Goal: Complete application form

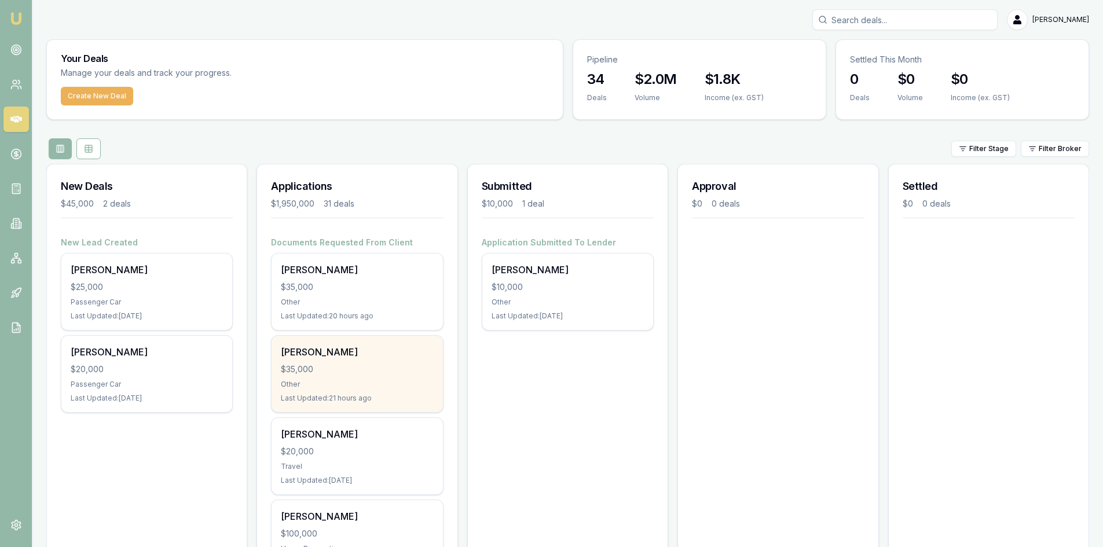
click at [328, 356] on div "[PERSON_NAME]" at bounding box center [357, 352] width 152 height 14
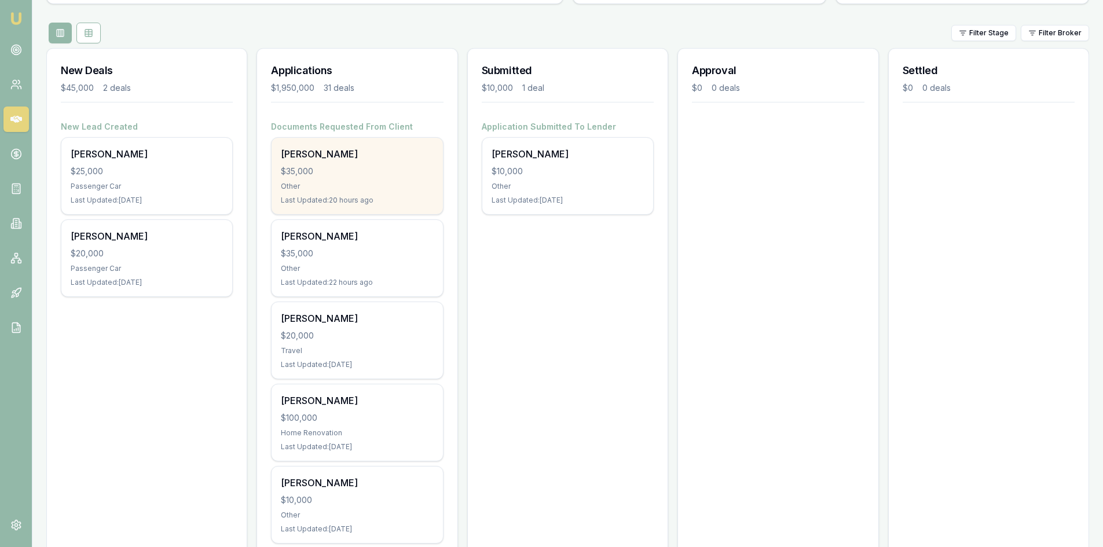
scroll to position [174, 0]
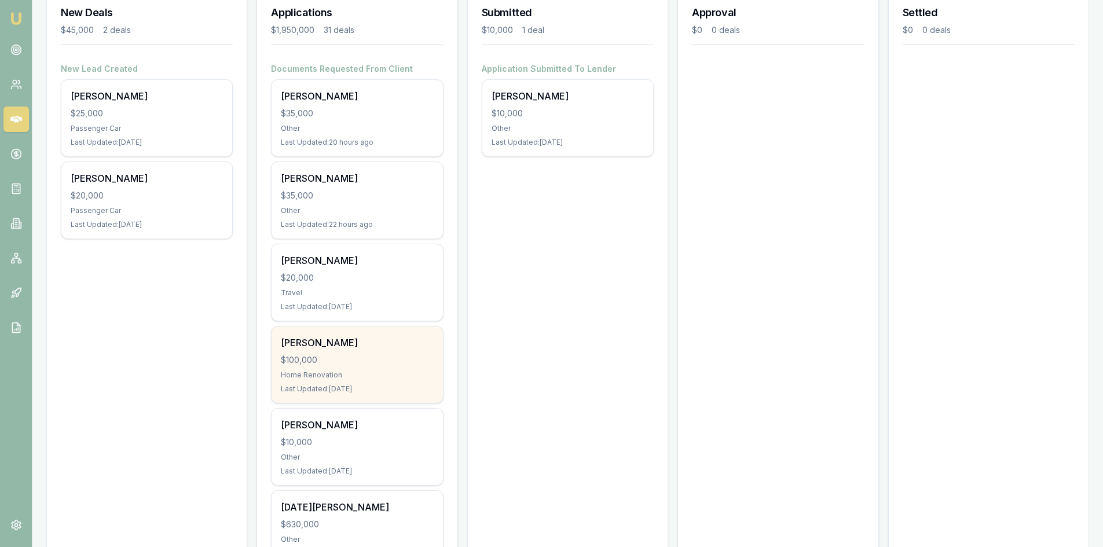
click at [318, 339] on div "Renee Davey" at bounding box center [357, 343] width 152 height 14
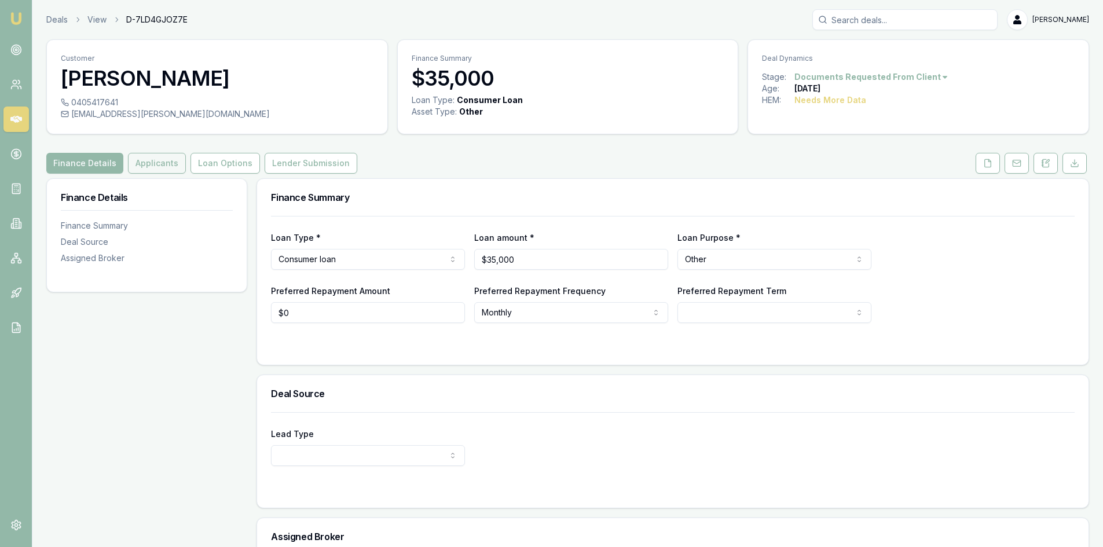
click at [140, 166] on button "Applicants" at bounding box center [157, 163] width 58 height 21
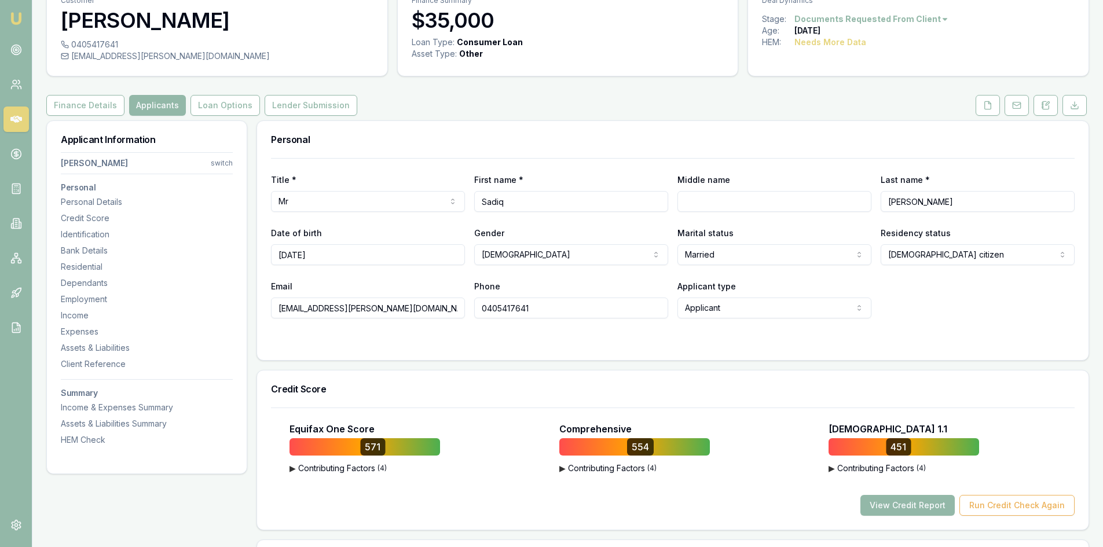
scroll to position [116, 0]
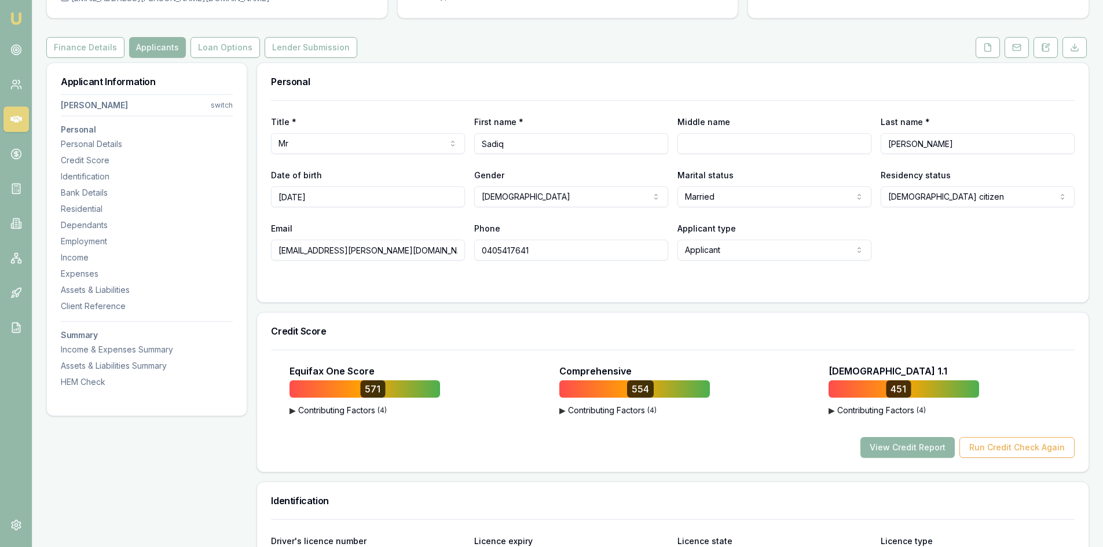
click at [904, 447] on button "View Credit Report" at bounding box center [907, 447] width 94 height 21
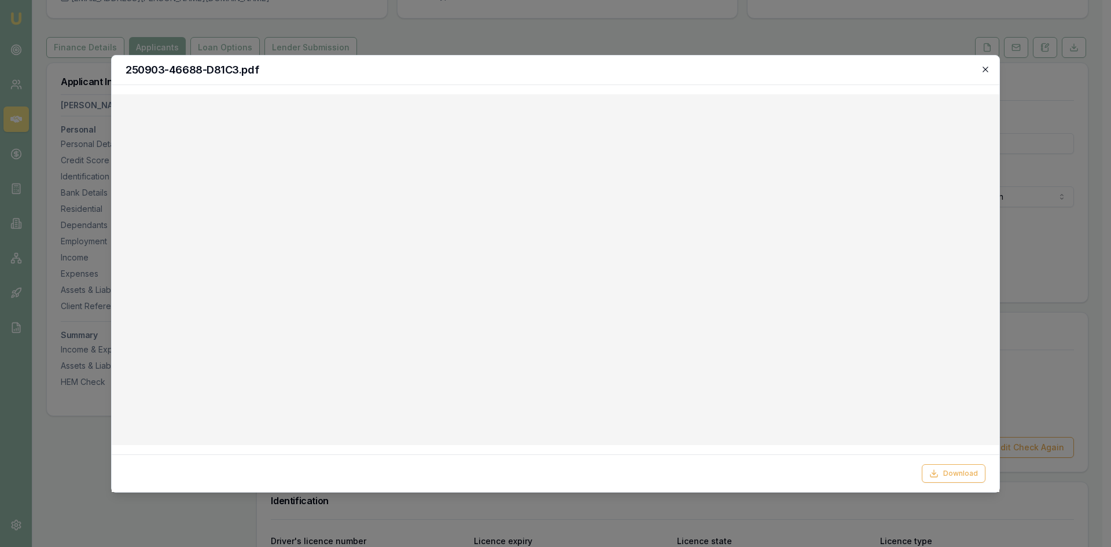
click at [986, 72] on icon "button" at bounding box center [985, 69] width 9 height 9
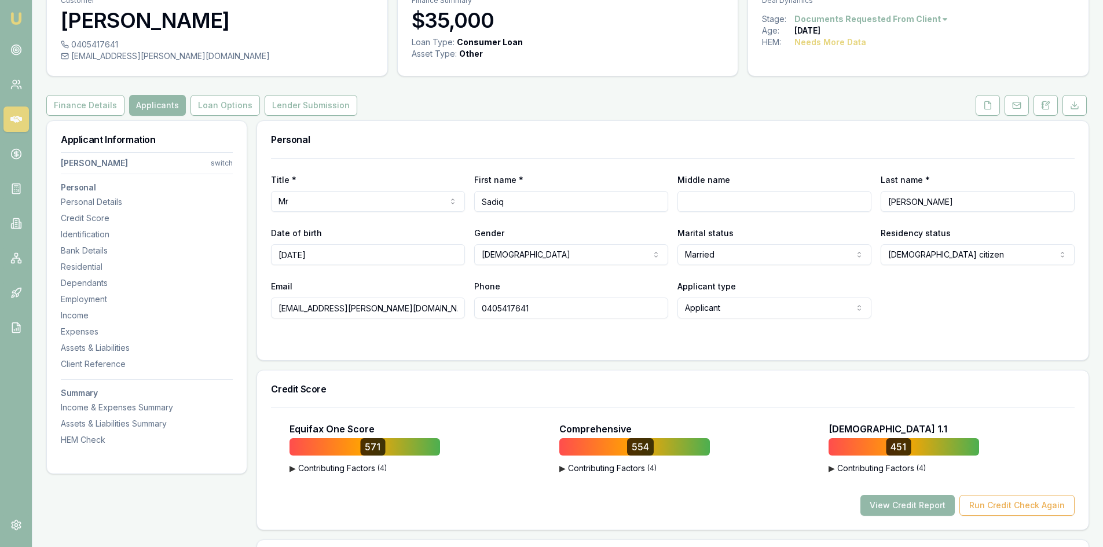
scroll to position [0, 0]
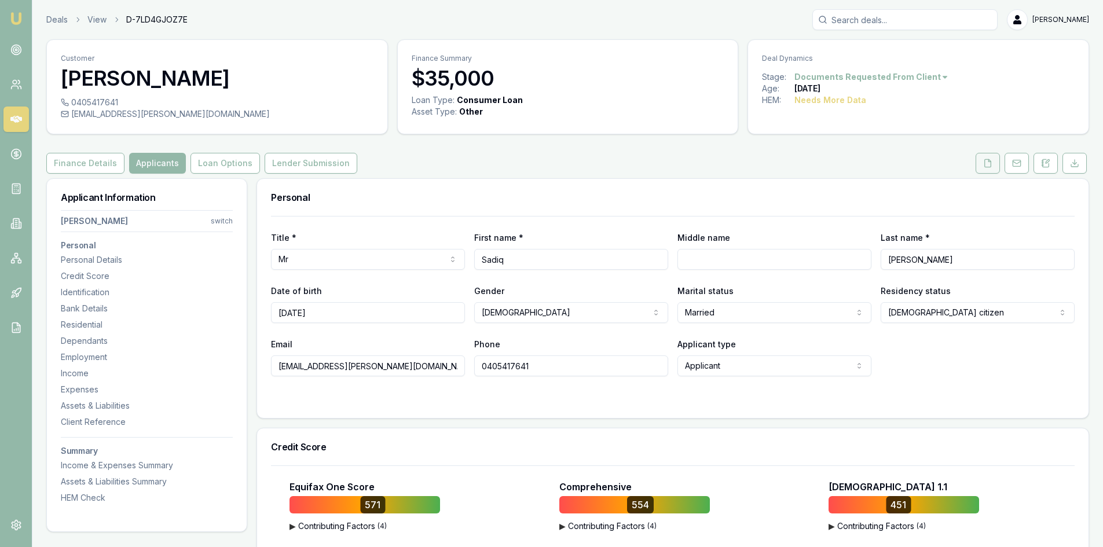
click at [981, 161] on button at bounding box center [987, 163] width 24 height 21
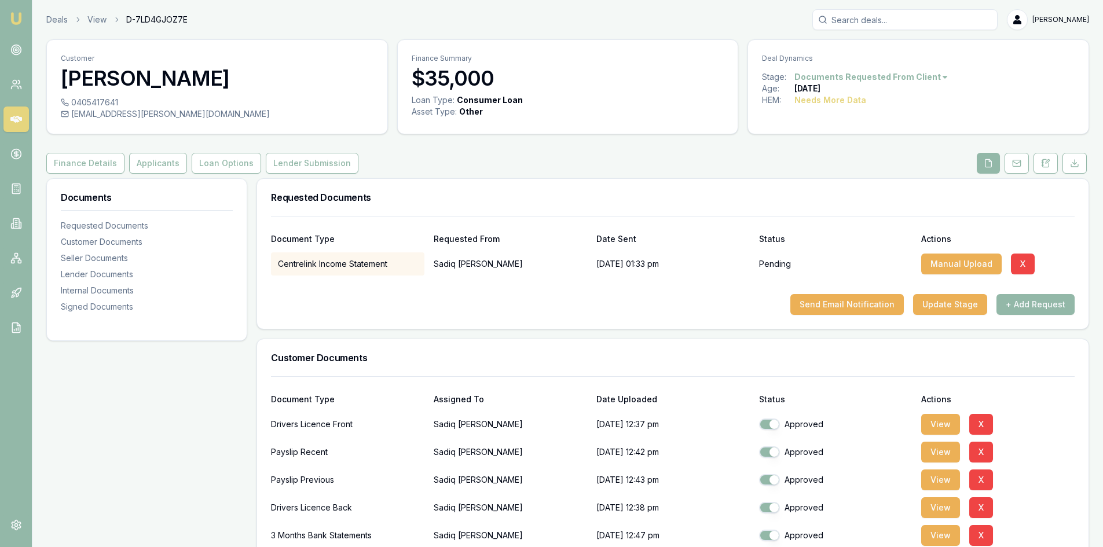
scroll to position [232, 0]
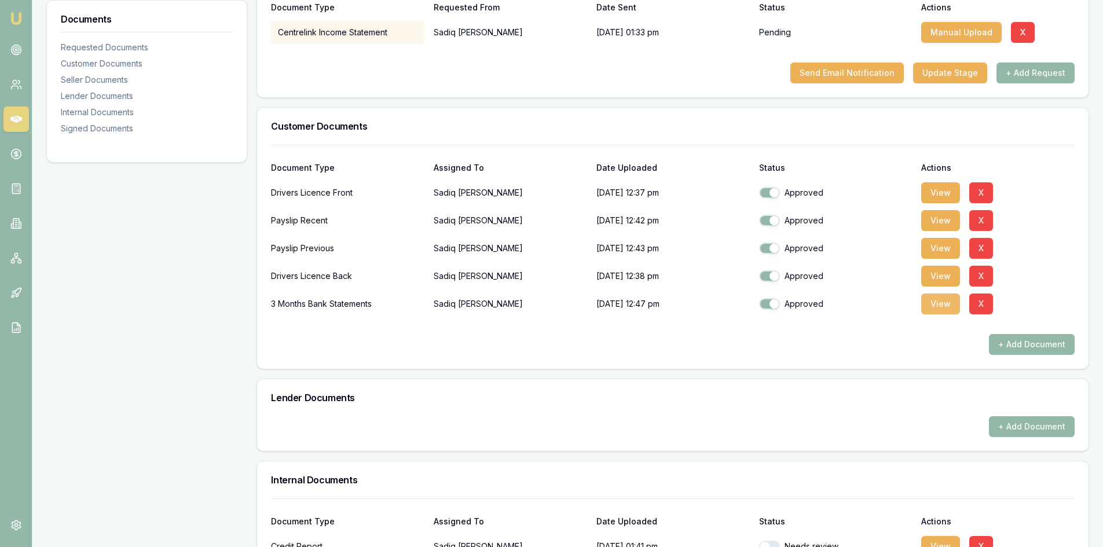
click at [945, 303] on button "View" at bounding box center [940, 303] width 39 height 21
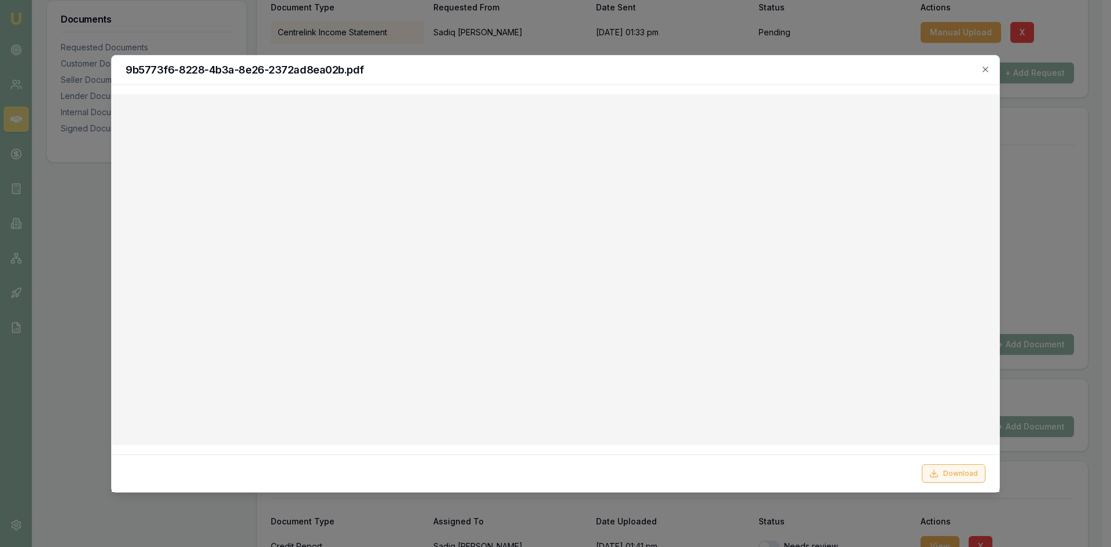
drag, startPoint x: 959, startPoint y: 478, endPoint x: 801, endPoint y: 425, distance: 166.8
click at [959, 478] on button "Download" at bounding box center [954, 473] width 64 height 19
click at [989, 68] on icon "button" at bounding box center [985, 69] width 9 height 9
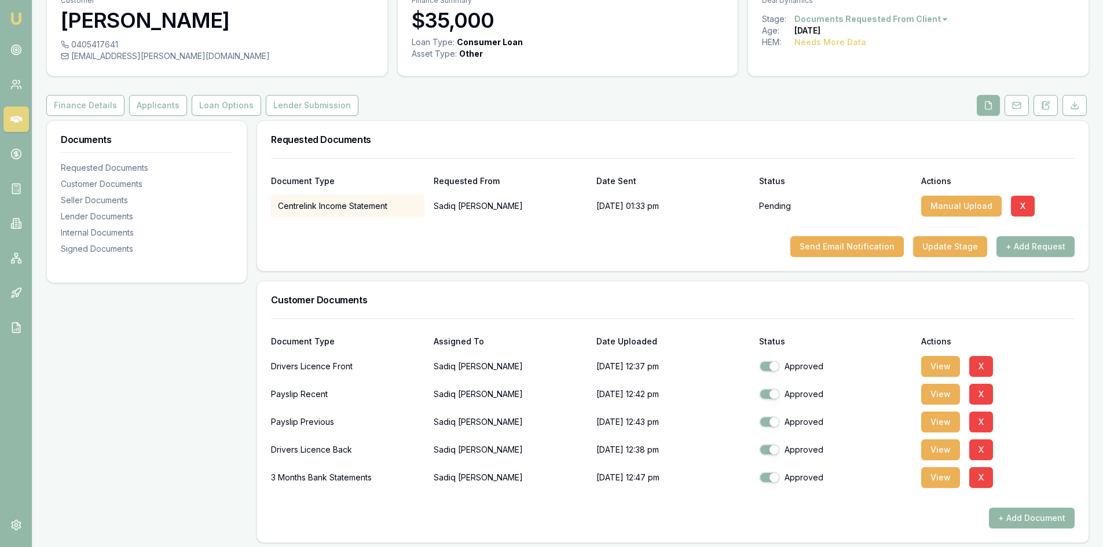
scroll to position [0, 0]
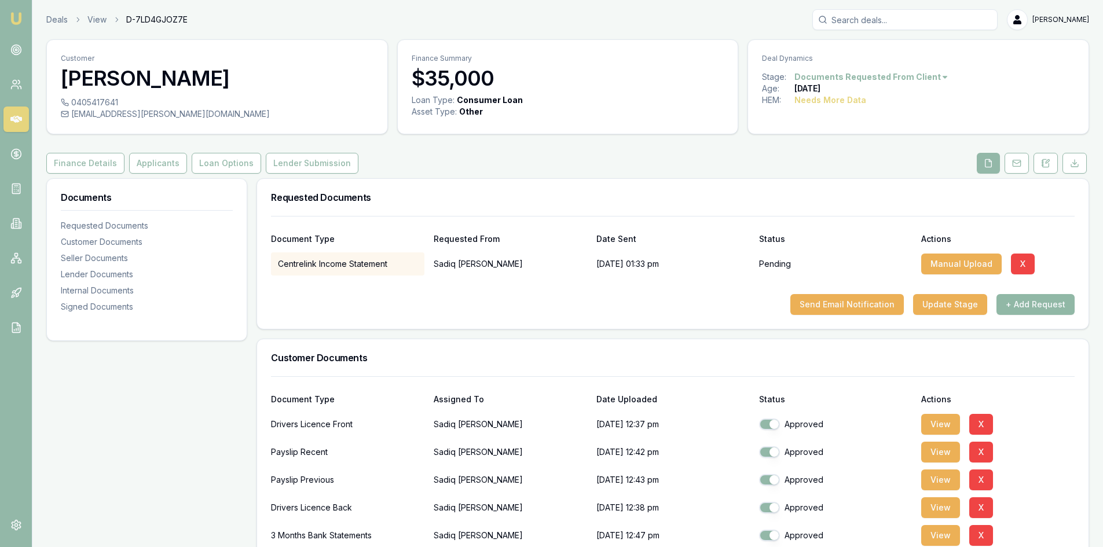
click at [1048, 305] on button "+ Add Request" at bounding box center [1035, 304] width 78 height 21
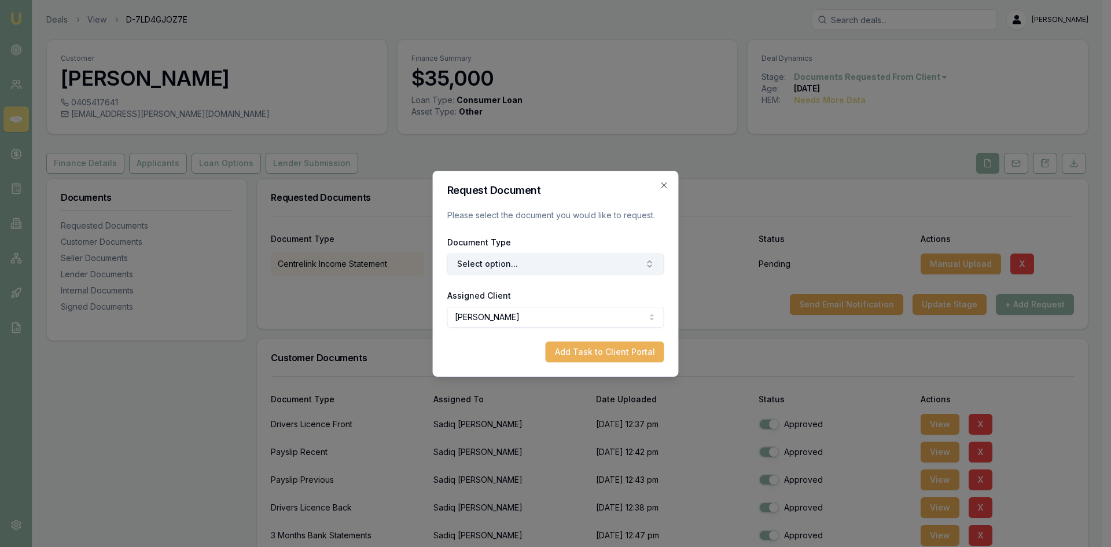
click at [592, 265] on button "Select option..." at bounding box center [555, 264] width 217 height 21
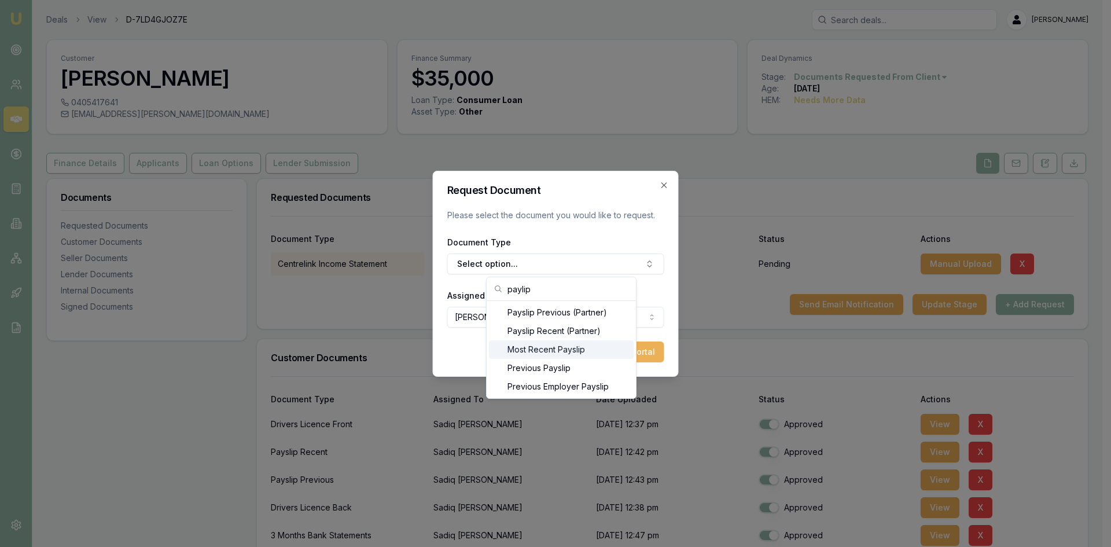
type input "paylip"
click at [567, 355] on div "Most Recent Payslip" at bounding box center [561, 349] width 145 height 19
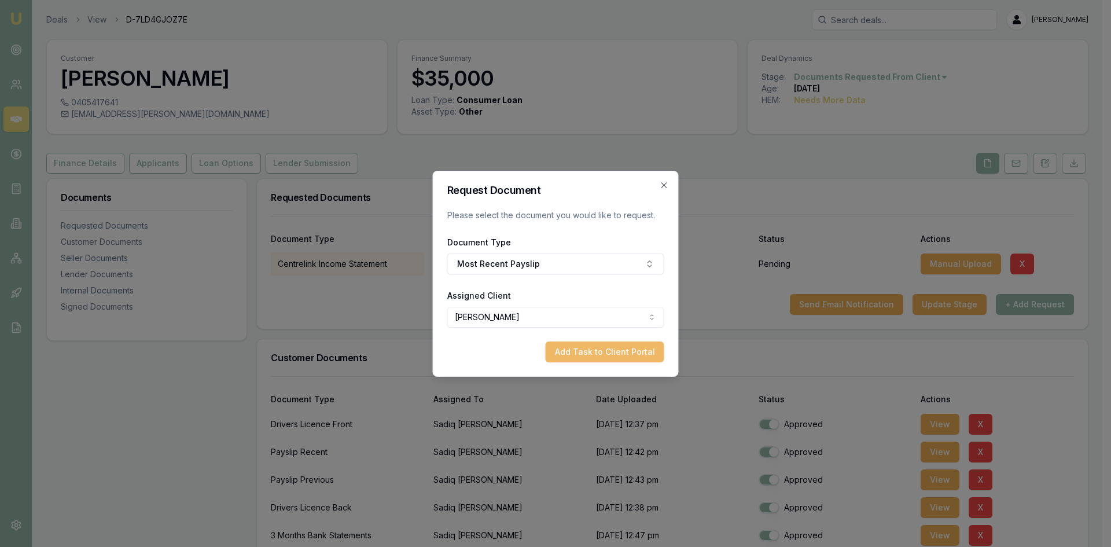
click at [594, 357] on button "Add Task to Client Portal" at bounding box center [605, 352] width 119 height 21
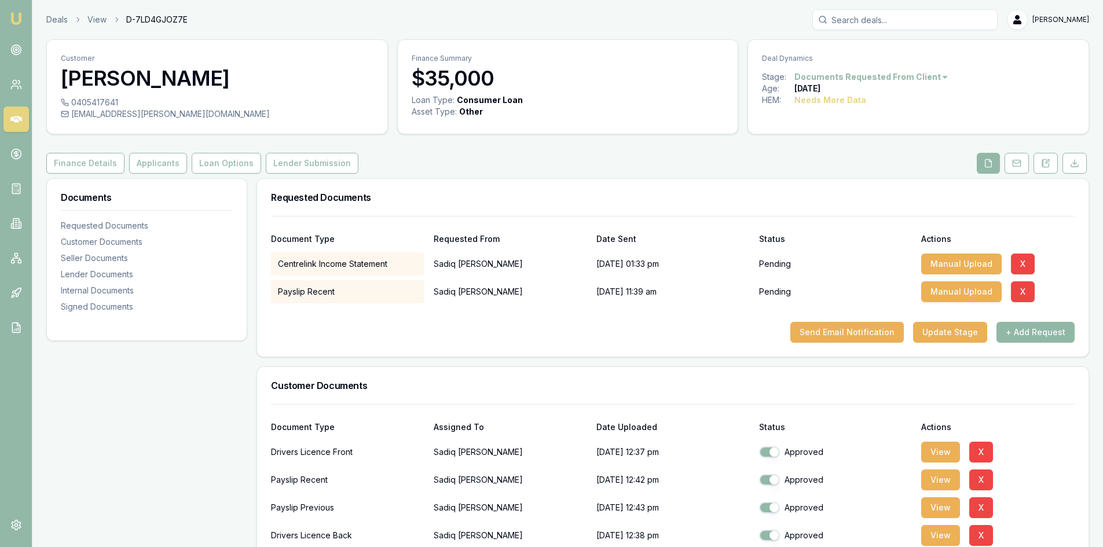
click at [1025, 328] on button "+ Add Request" at bounding box center [1035, 332] width 78 height 21
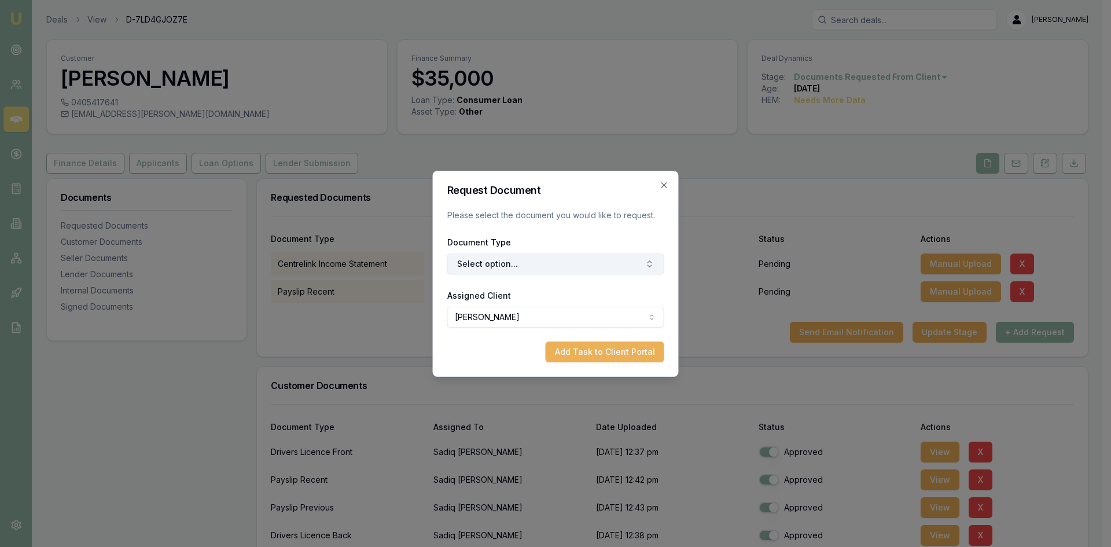
click at [565, 266] on button "Select option..." at bounding box center [555, 264] width 217 height 21
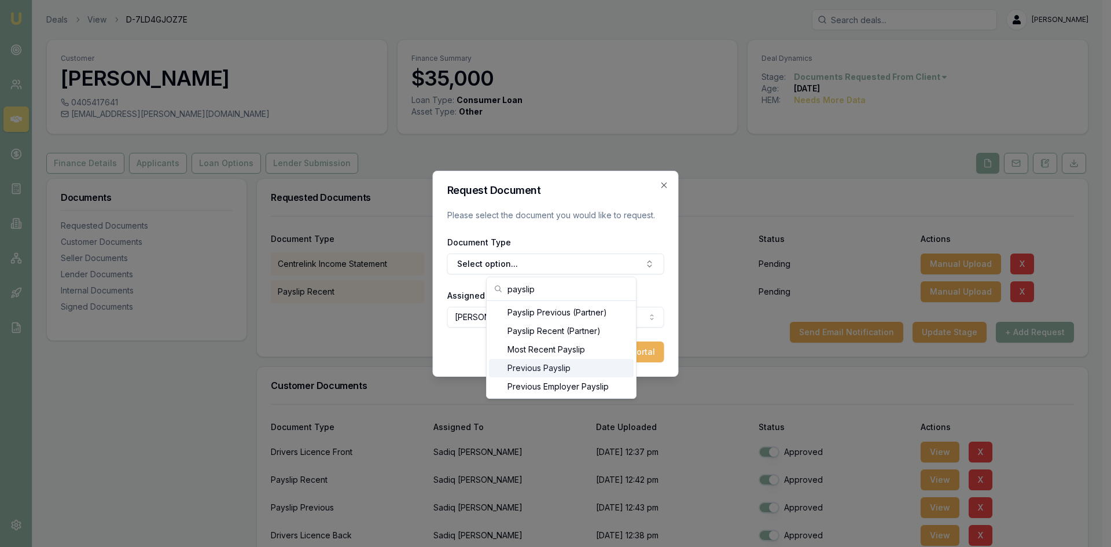
type input "payslip"
click at [531, 371] on div "Previous Payslip" at bounding box center [561, 368] width 145 height 19
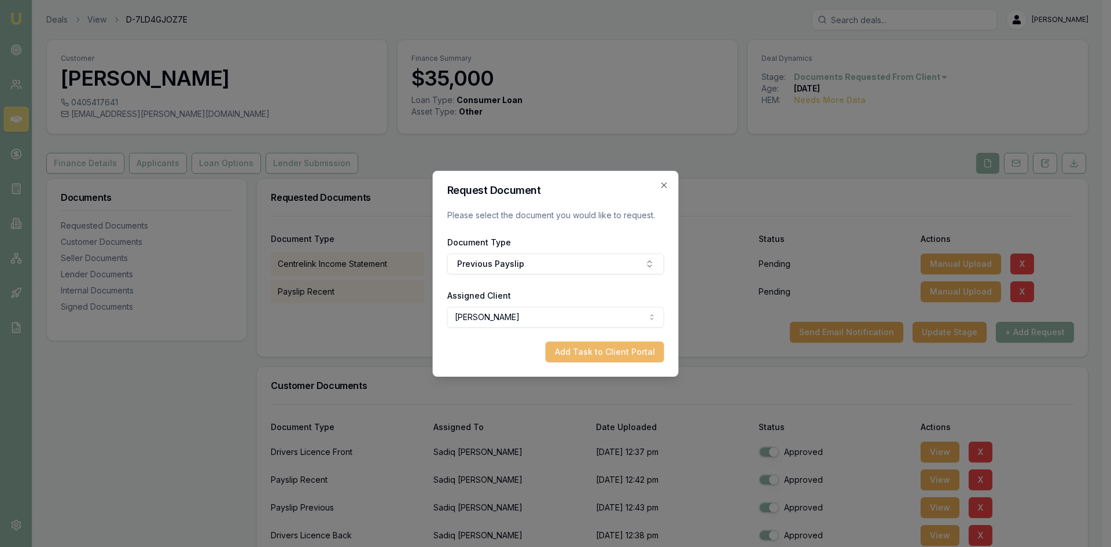
click at [598, 355] on button "Add Task to Client Portal" at bounding box center [605, 352] width 119 height 21
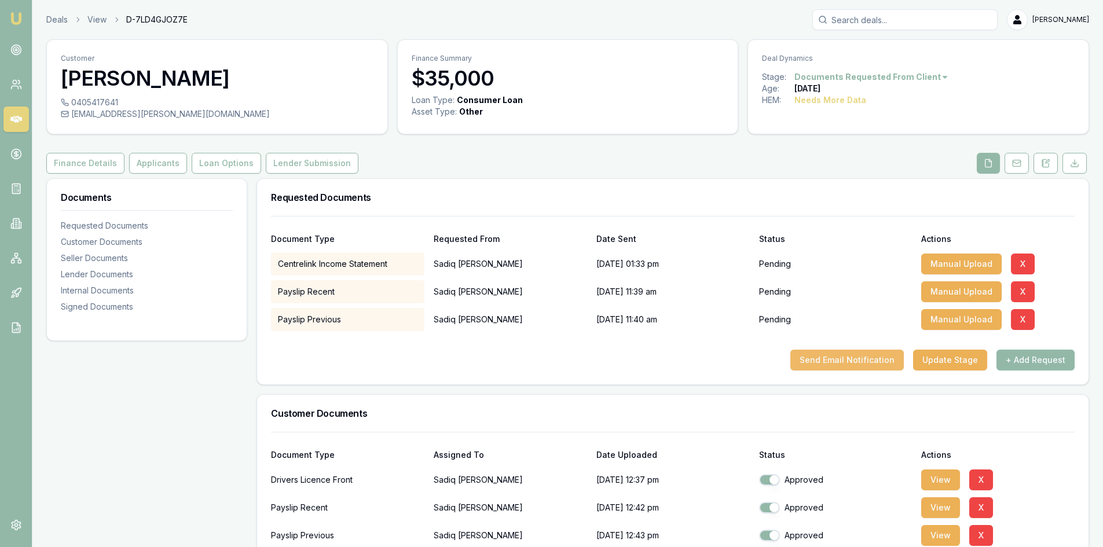
click at [814, 355] on button "Send Email Notification" at bounding box center [846, 360] width 113 height 21
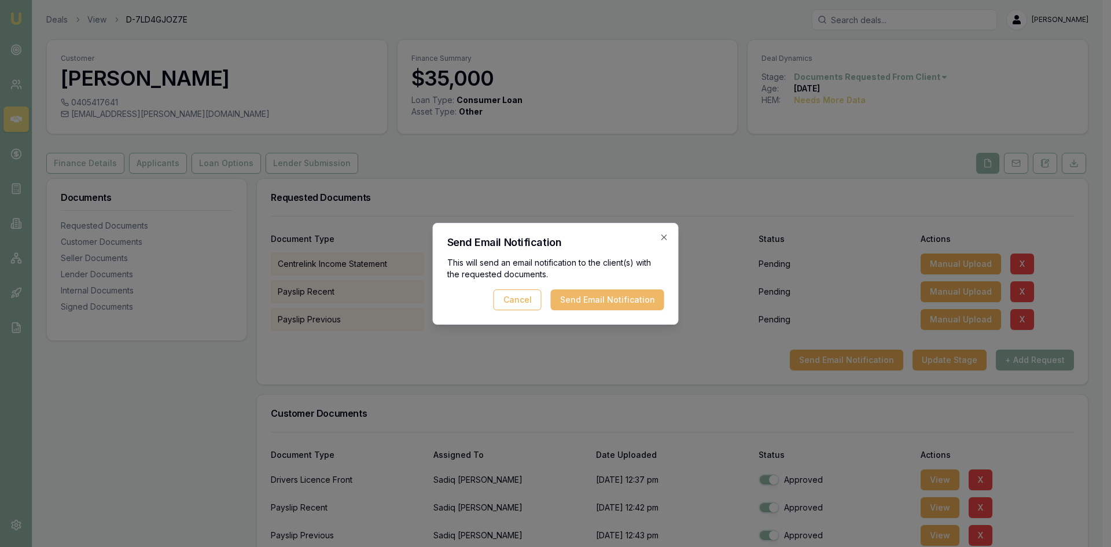
click at [597, 303] on button "Send Email Notification" at bounding box center [607, 299] width 113 height 21
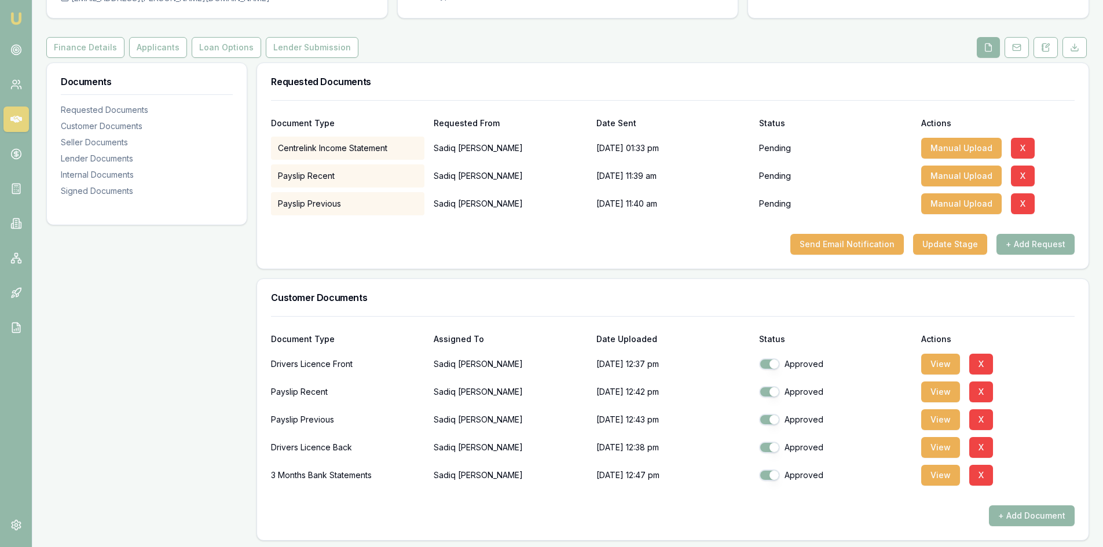
scroll to position [174, 0]
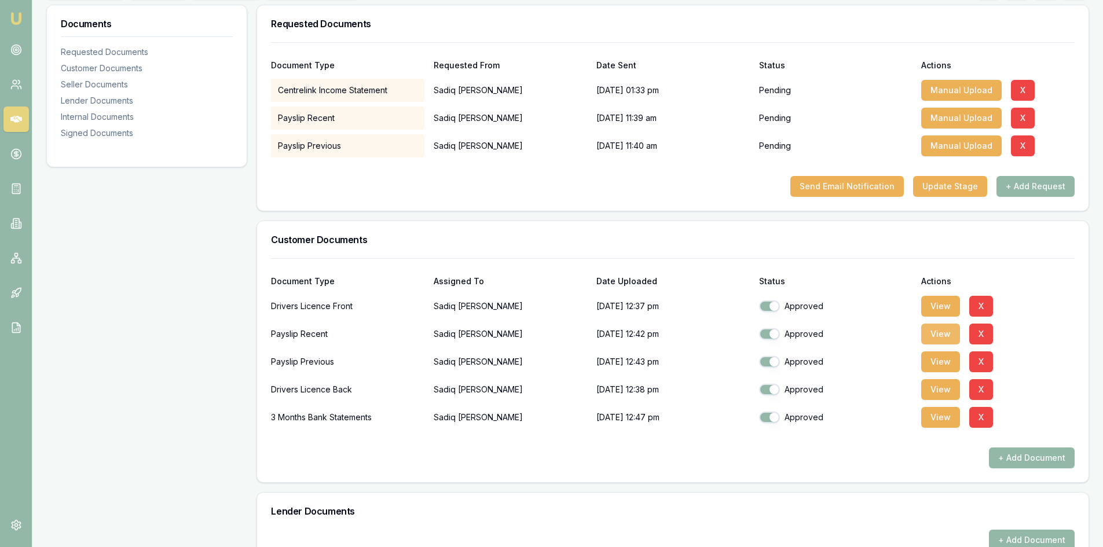
click at [935, 337] on button "View" at bounding box center [940, 334] width 39 height 21
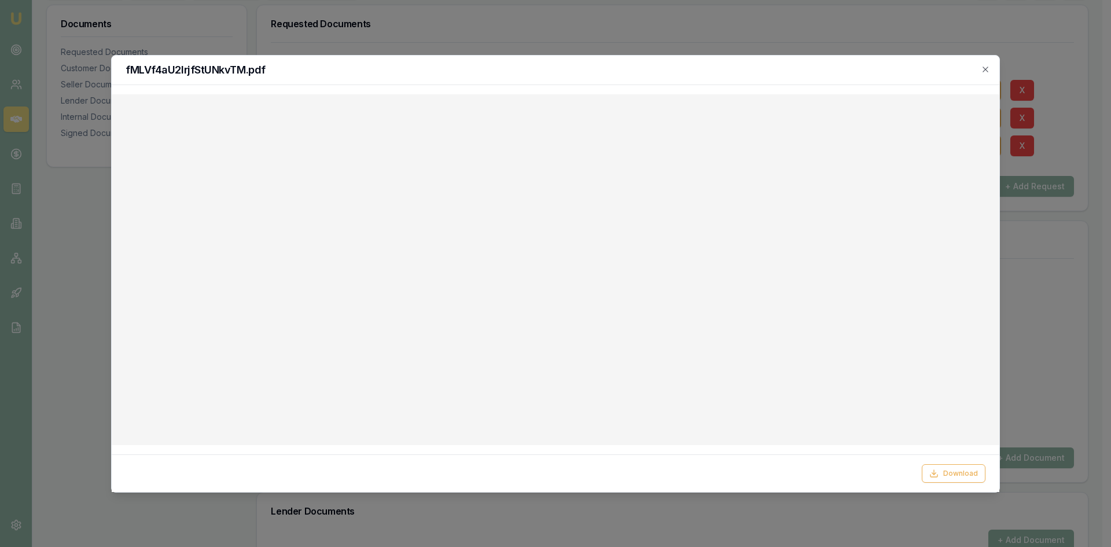
click at [759, 67] on h2 "fMLVf4aU2IrjfStUNkvTM.pdf" at bounding box center [556, 70] width 860 height 10
click at [991, 69] on div "fMLVf4aU2IrjfStUNkvTM.pdf" at bounding box center [556, 71] width 888 height 30
click at [987, 69] on icon "button" at bounding box center [985, 69] width 9 height 9
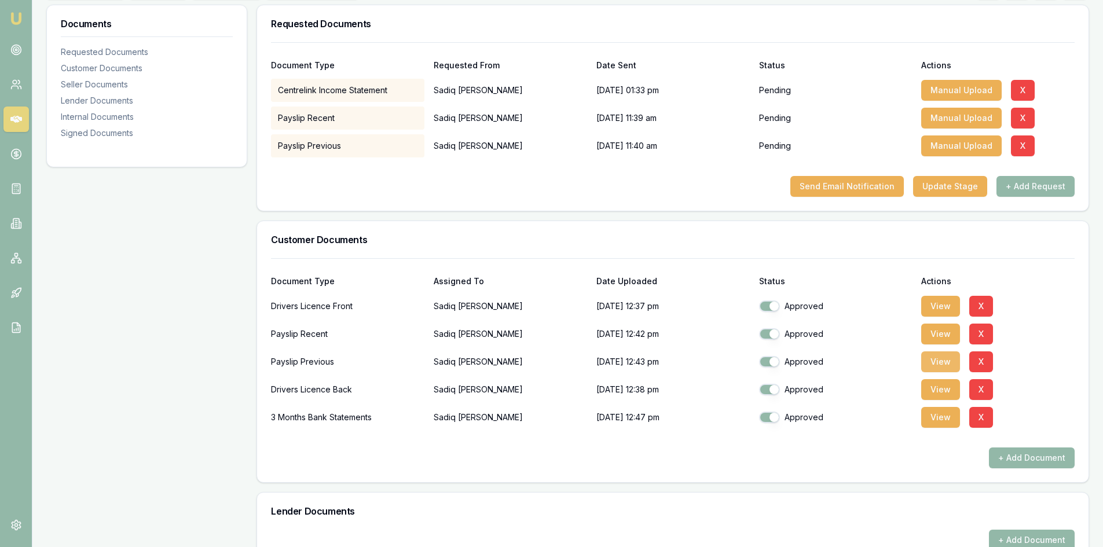
click at [941, 365] on button "View" at bounding box center [940, 361] width 39 height 21
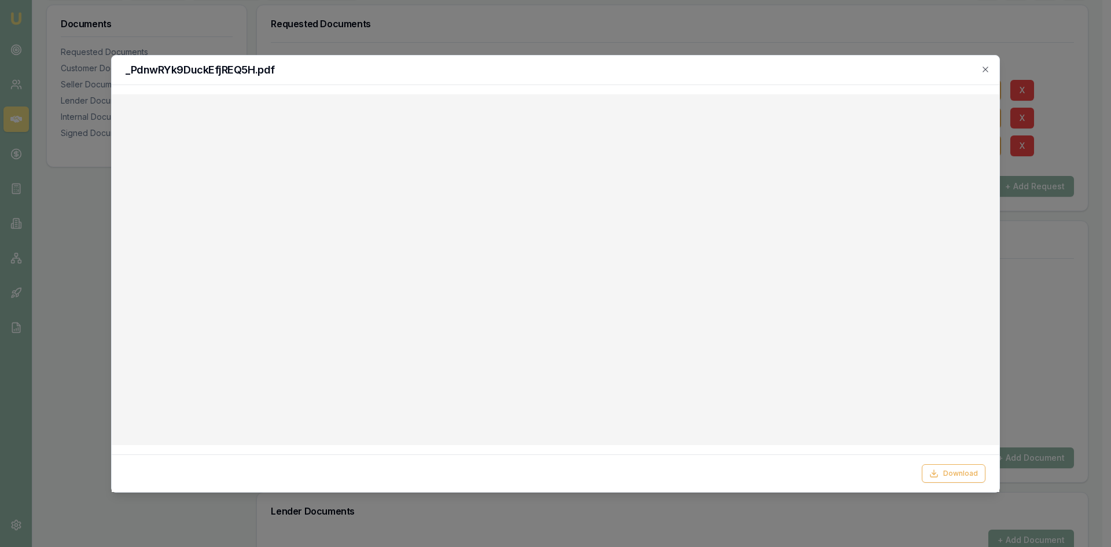
click at [574, 78] on div "_PdnwRYk9DuckEfjREQ5H.pdf" at bounding box center [556, 71] width 888 height 30
click at [985, 70] on icon "button" at bounding box center [985, 69] width 5 height 5
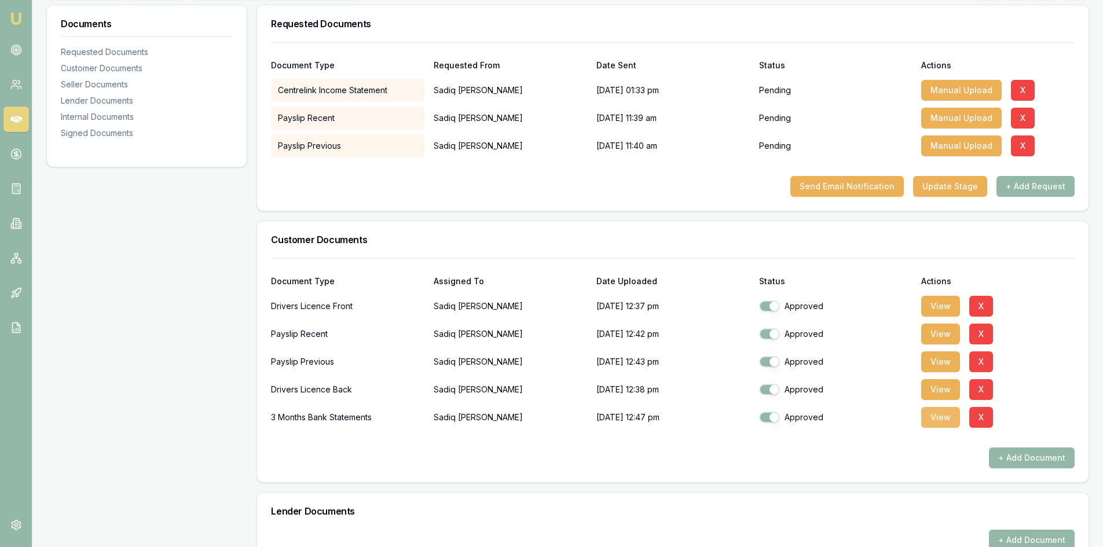
click at [939, 422] on button "View" at bounding box center [940, 417] width 39 height 21
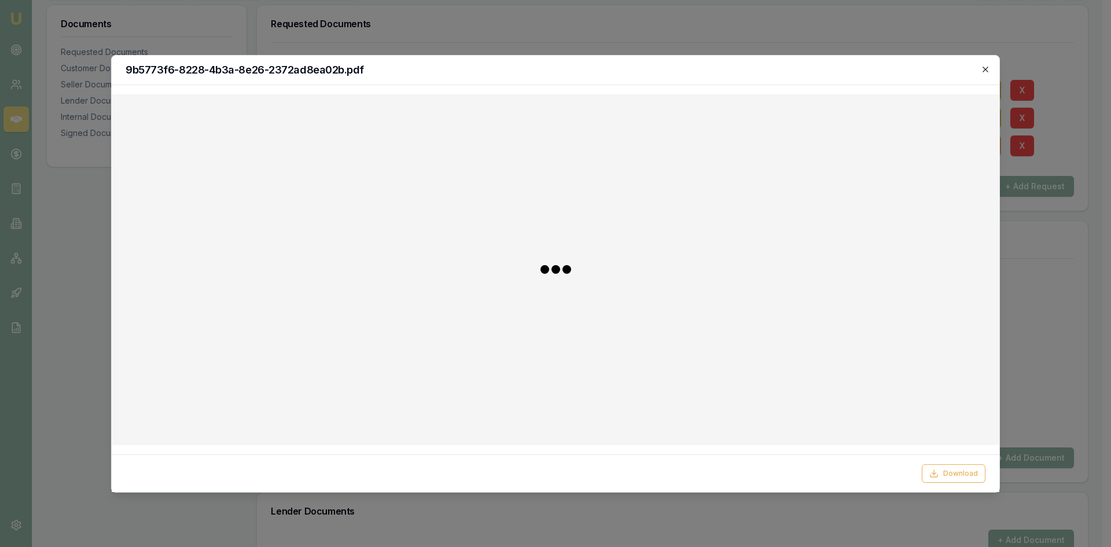
click at [987, 67] on icon "button" at bounding box center [985, 69] width 9 height 9
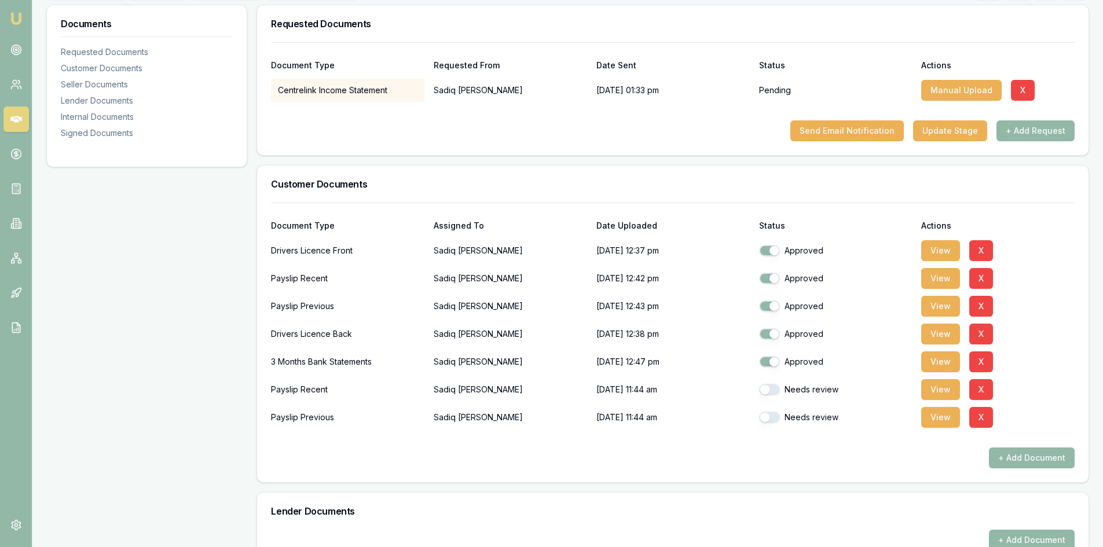
scroll to position [232, 0]
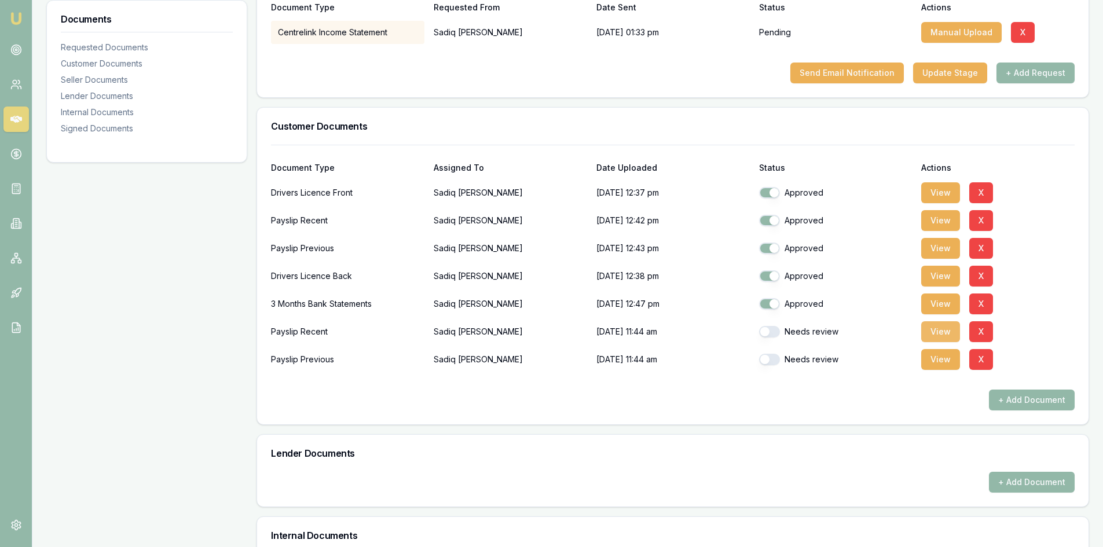
click at [940, 336] on button "View" at bounding box center [940, 331] width 39 height 21
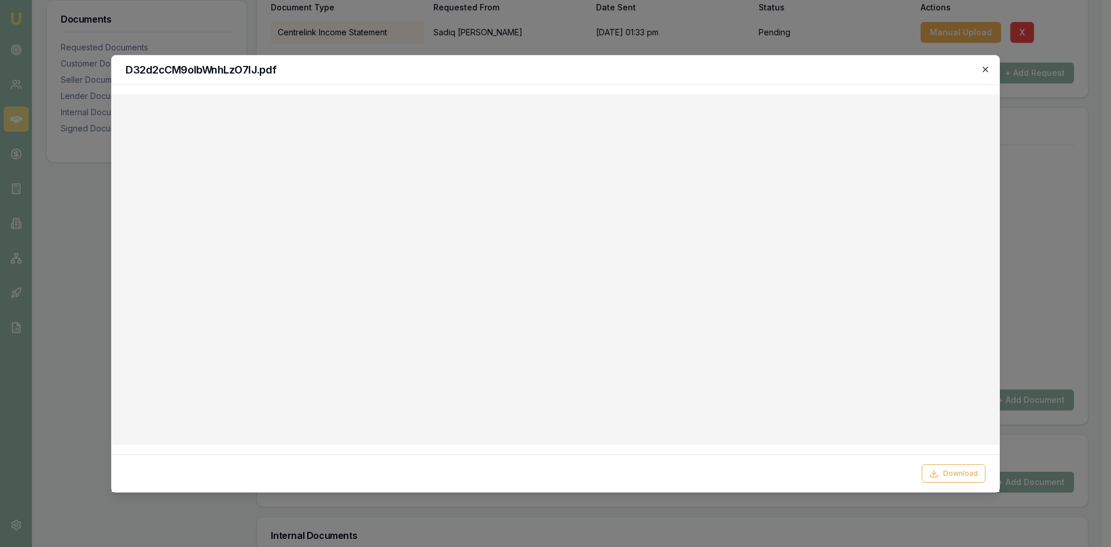
click at [985, 69] on icon "button" at bounding box center [985, 69] width 9 height 9
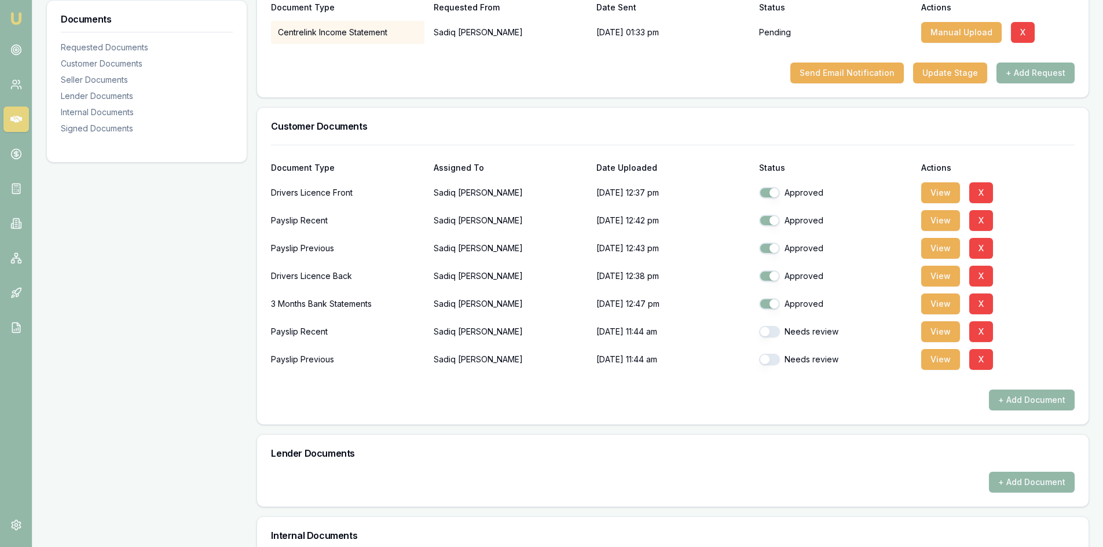
click at [772, 336] on button "button" at bounding box center [769, 332] width 21 height 12
click at [934, 361] on button "View" at bounding box center [940, 359] width 39 height 21
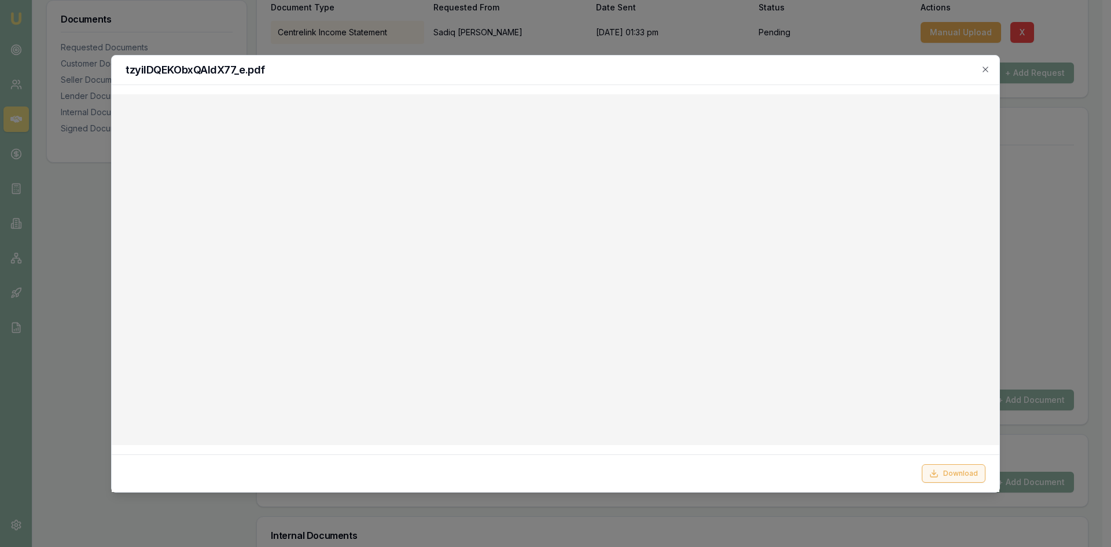
checkbox input "false"
checkbox input "true"
click at [968, 471] on button "Download" at bounding box center [954, 473] width 64 height 19
drag, startPoint x: 954, startPoint y: 474, endPoint x: 854, endPoint y: 456, distance: 101.8
click at [954, 474] on button "Download" at bounding box center [954, 473] width 64 height 19
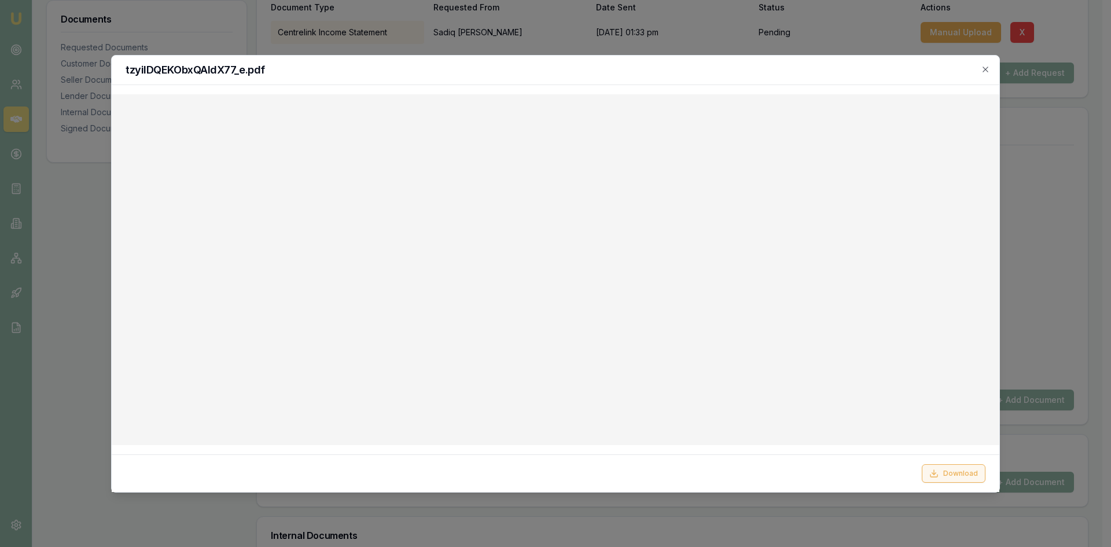
click at [941, 475] on button "Download" at bounding box center [954, 473] width 64 height 19
click at [982, 71] on icon "button" at bounding box center [985, 69] width 9 height 9
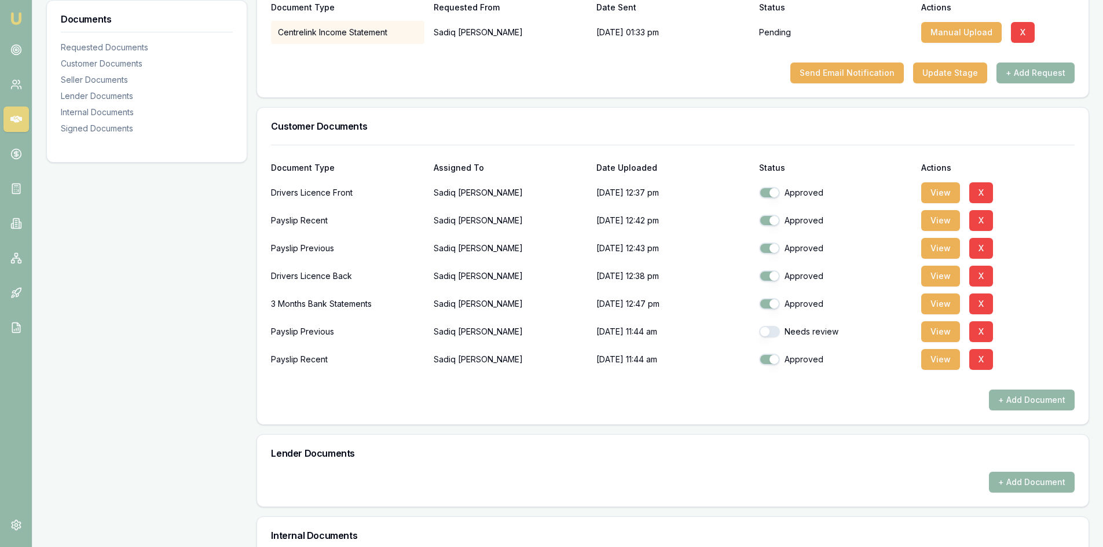
scroll to position [116, 0]
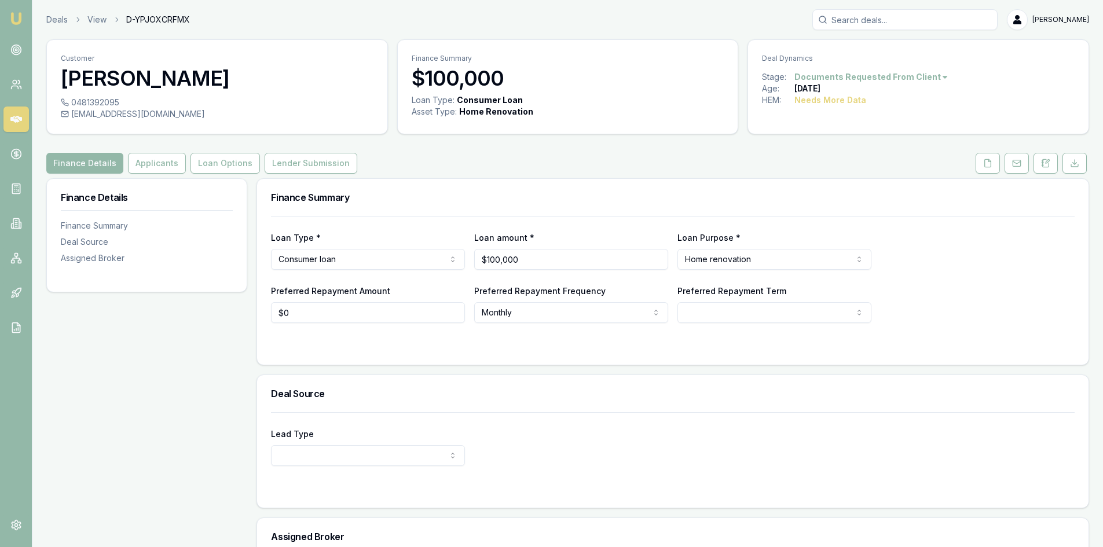
click at [318, 339] on form "Loan Type * Consumer loan Consumer loan Consumer asset Commercial loan Commerci…" at bounding box center [672, 283] width 803 height 135
click at [161, 167] on button "Applicants" at bounding box center [157, 163] width 58 height 21
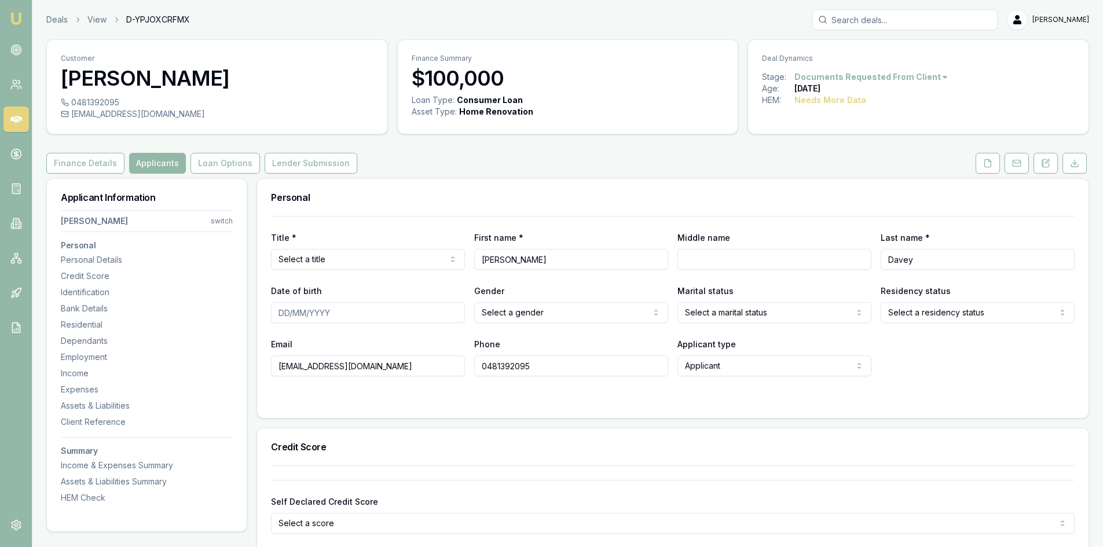
click at [376, 260] on html "Emu Broker Deals View D-YPJOXCRFMX Steven Nguyen Toggle Menu Customer Renee Dav…" at bounding box center [551, 273] width 1103 height 547
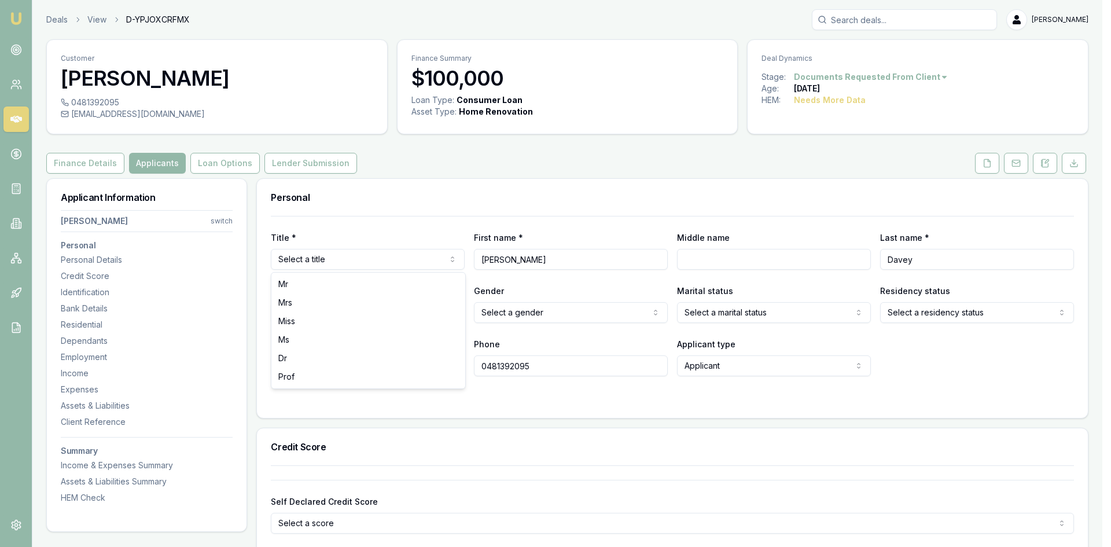
select select "Mrs"
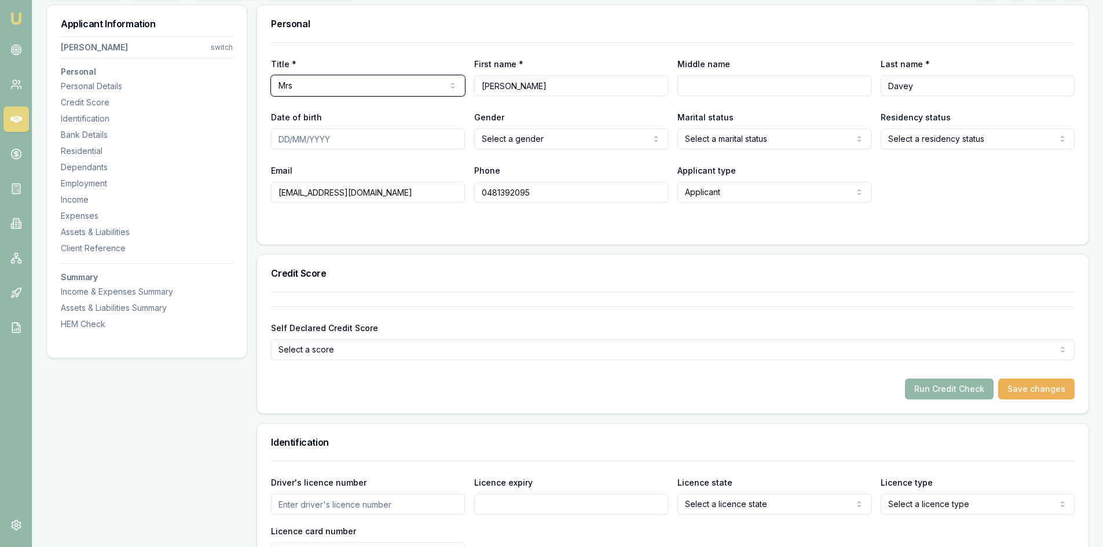
scroll to position [58, 0]
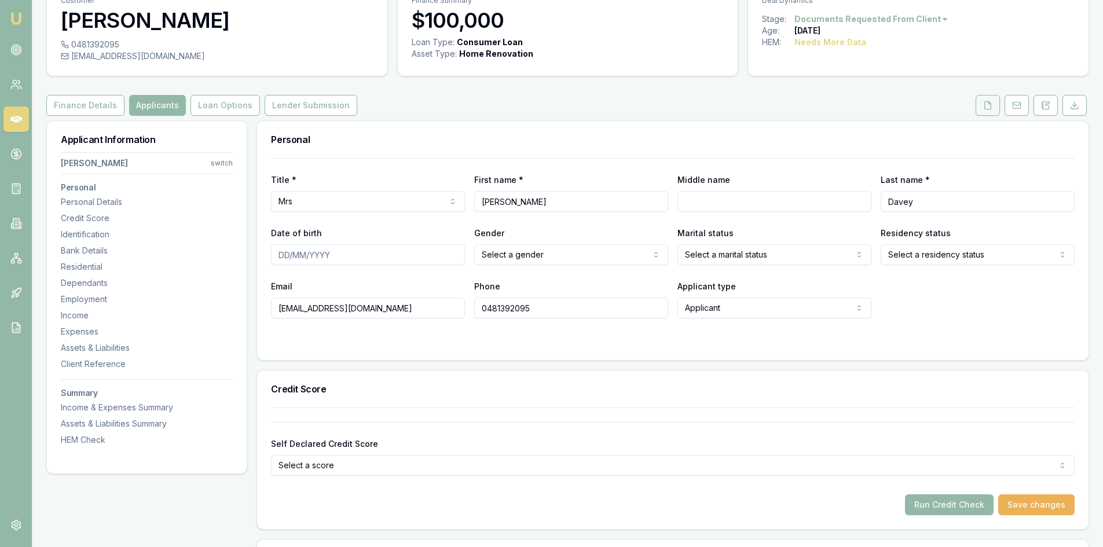
click at [983, 111] on button at bounding box center [987, 105] width 24 height 21
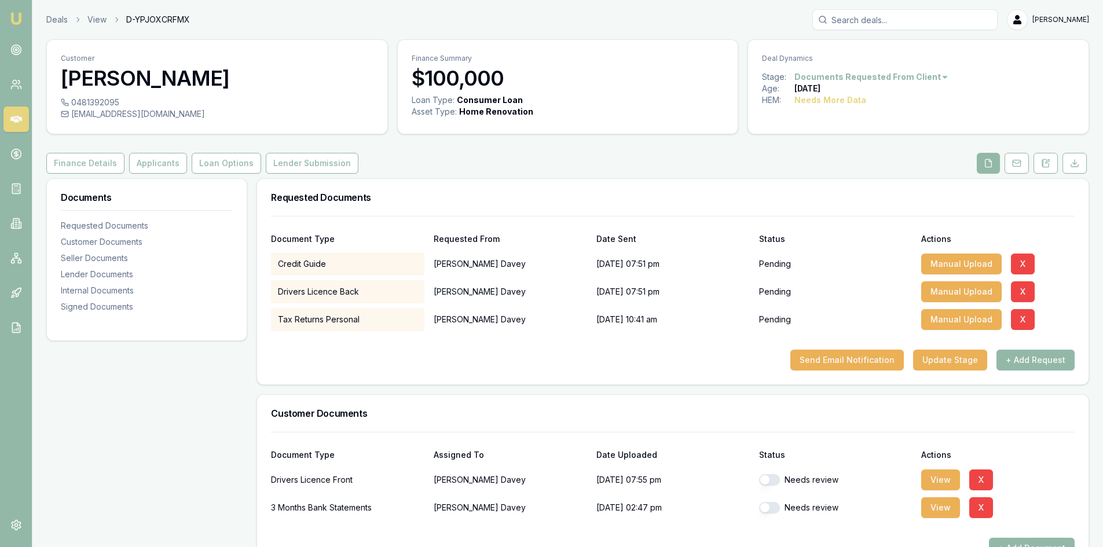
click at [769, 480] on button "button" at bounding box center [769, 480] width 21 height 12
checkbox input "true"
click at [772, 511] on button "button" at bounding box center [769, 508] width 21 height 12
checkbox input "true"
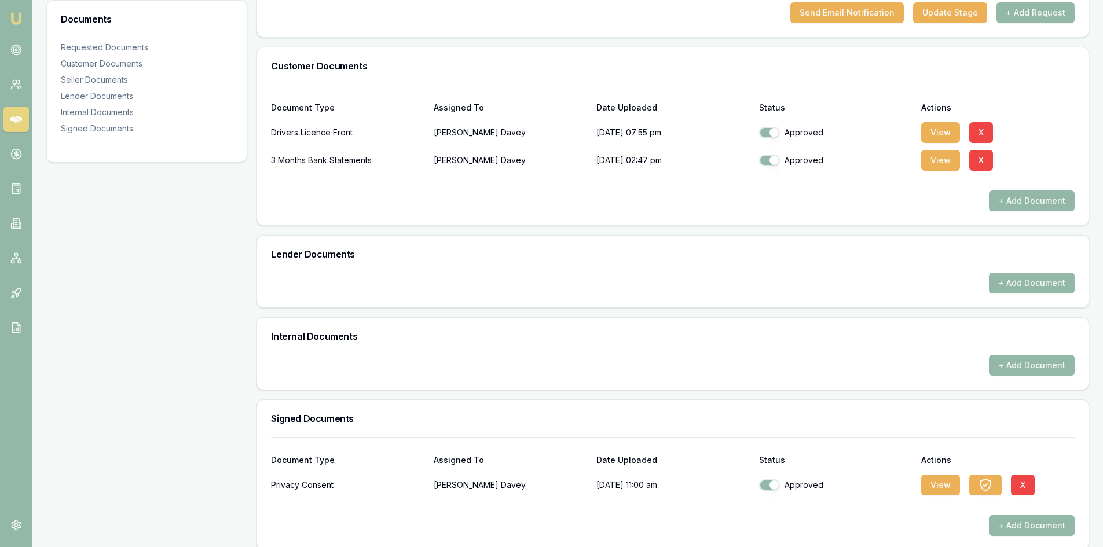
scroll to position [289, 0]
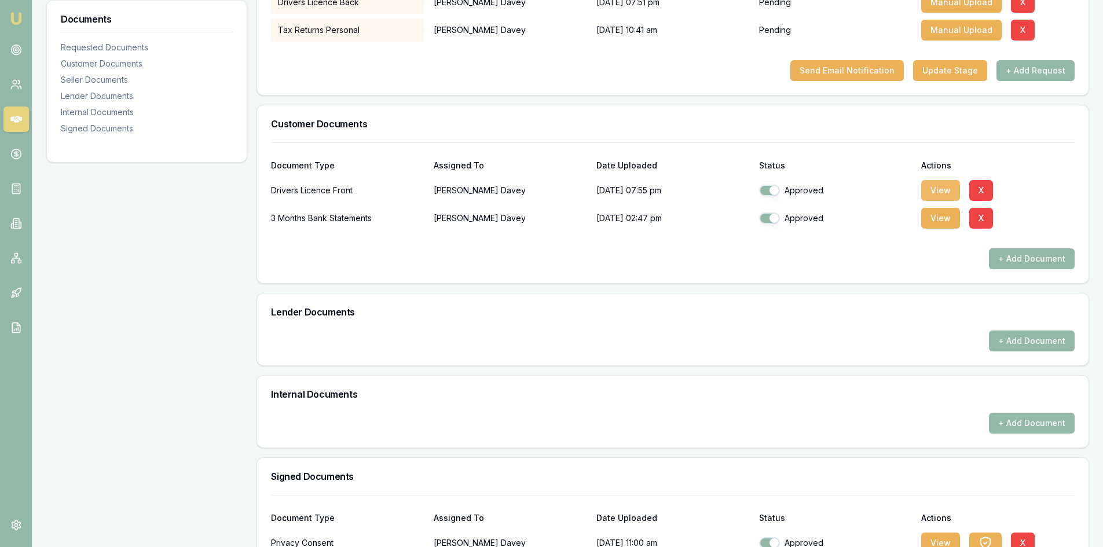
click at [941, 196] on button "View" at bounding box center [940, 190] width 39 height 21
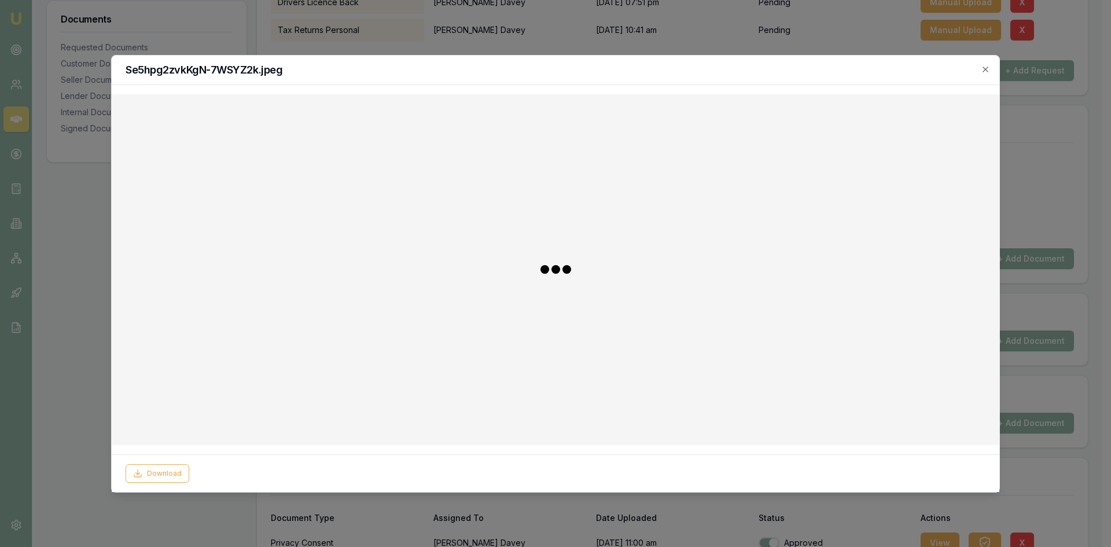
click at [654, 72] on h2 "Se5hpg2zvkKgN-7WSYZ2k.jpeg" at bounding box center [556, 70] width 860 height 10
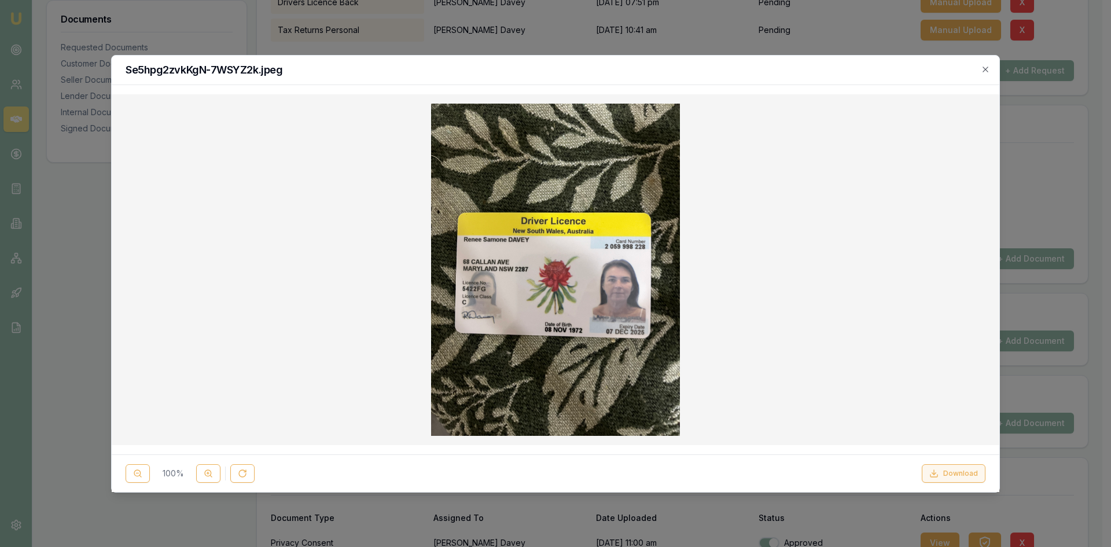
click at [952, 476] on button "Download" at bounding box center [954, 473] width 64 height 19
click at [982, 71] on icon "button" at bounding box center [985, 69] width 9 height 9
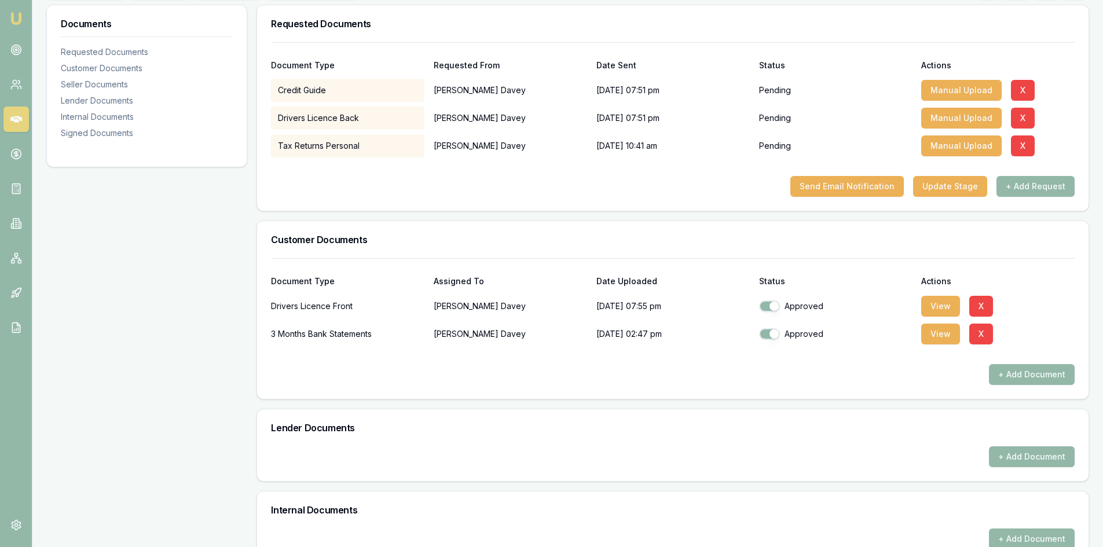
scroll to position [116, 0]
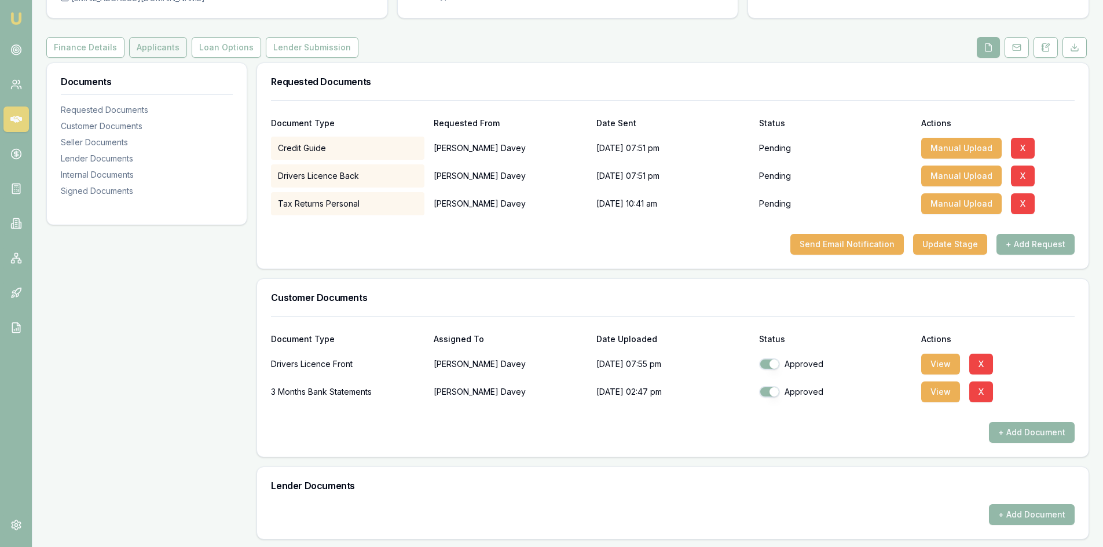
click at [146, 49] on button "Applicants" at bounding box center [158, 47] width 58 height 21
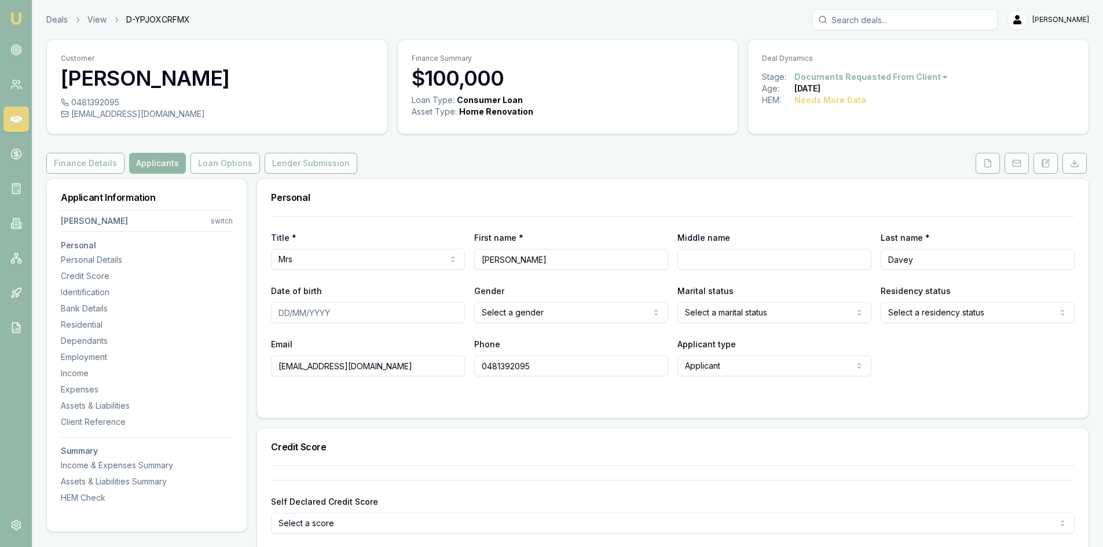
click at [278, 315] on input "Date of birth" at bounding box center [368, 312] width 194 height 21
type input "08/11/1972"
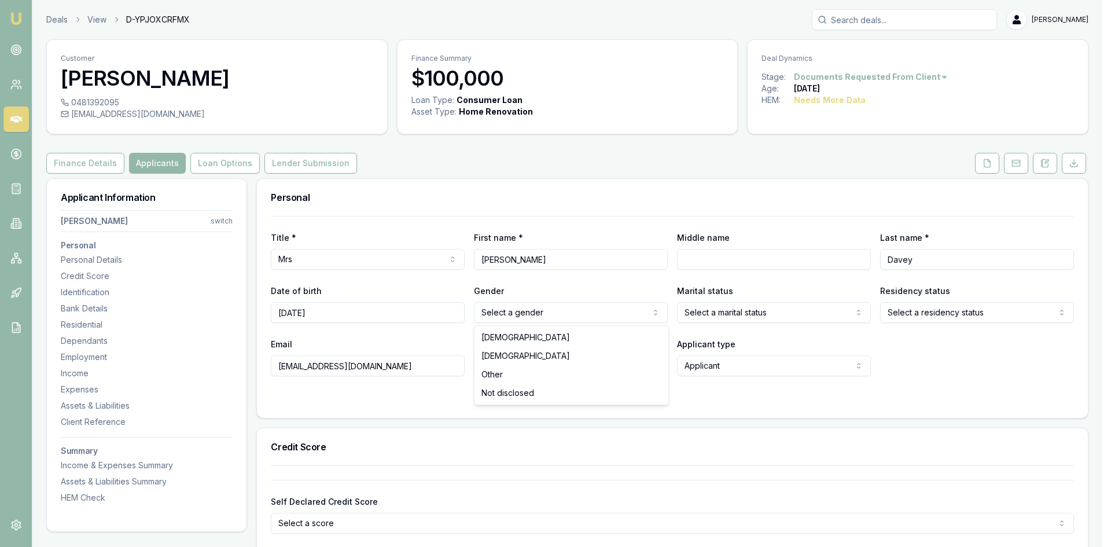
click at [536, 319] on html "Emu Broker Deals View D-YPJOXCRFMX Steven Nguyen Toggle Menu Customer Renee Dav…" at bounding box center [555, 273] width 1111 height 547
select select "FEMALE"
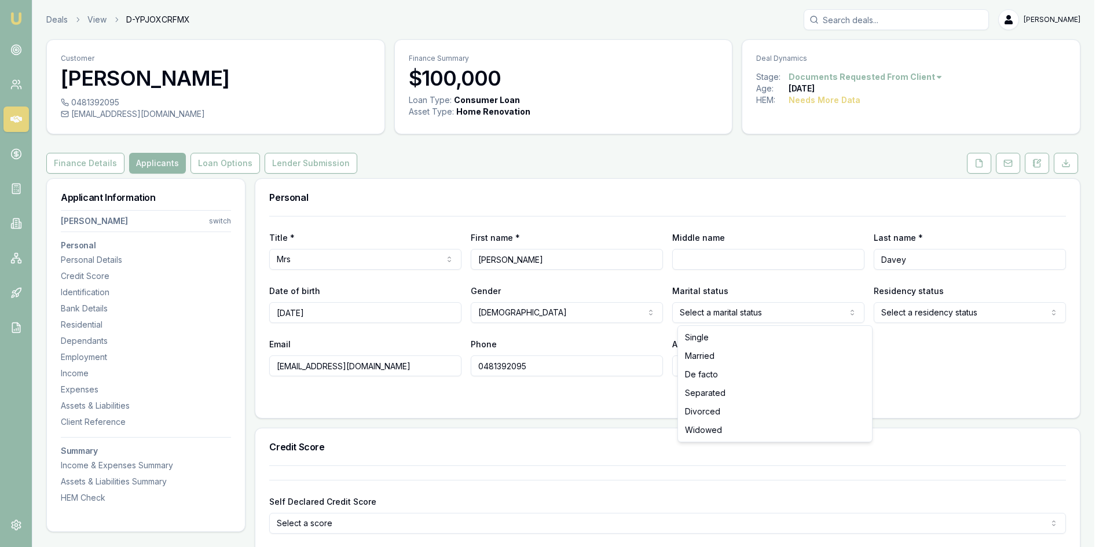
click at [757, 312] on html "Emu Broker Deals View D-YPJOXCRFMX Steven Nguyen Toggle Menu Customer Renee Dav…" at bounding box center [551, 273] width 1103 height 547
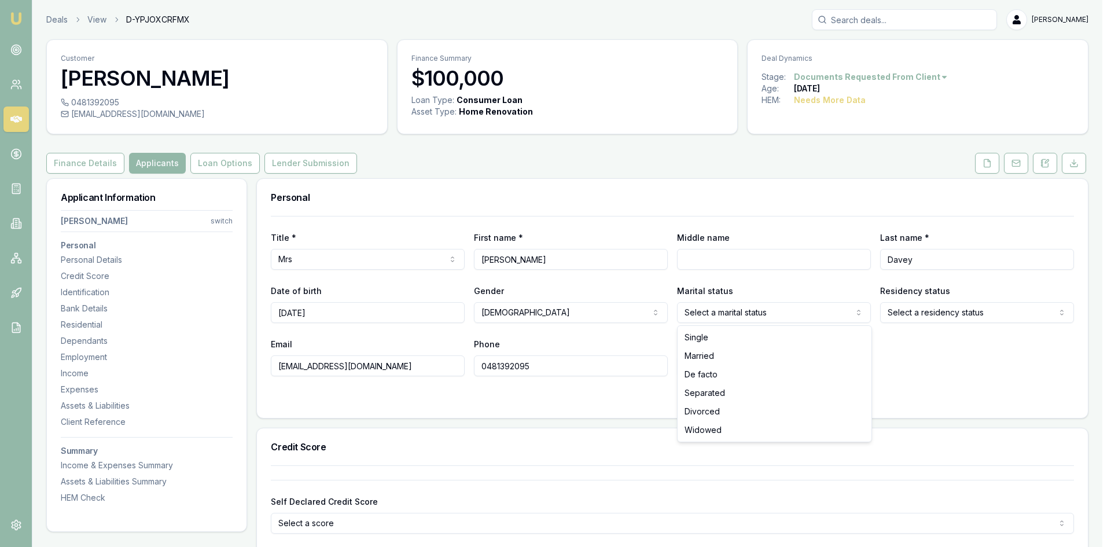
select select "MARRIED"
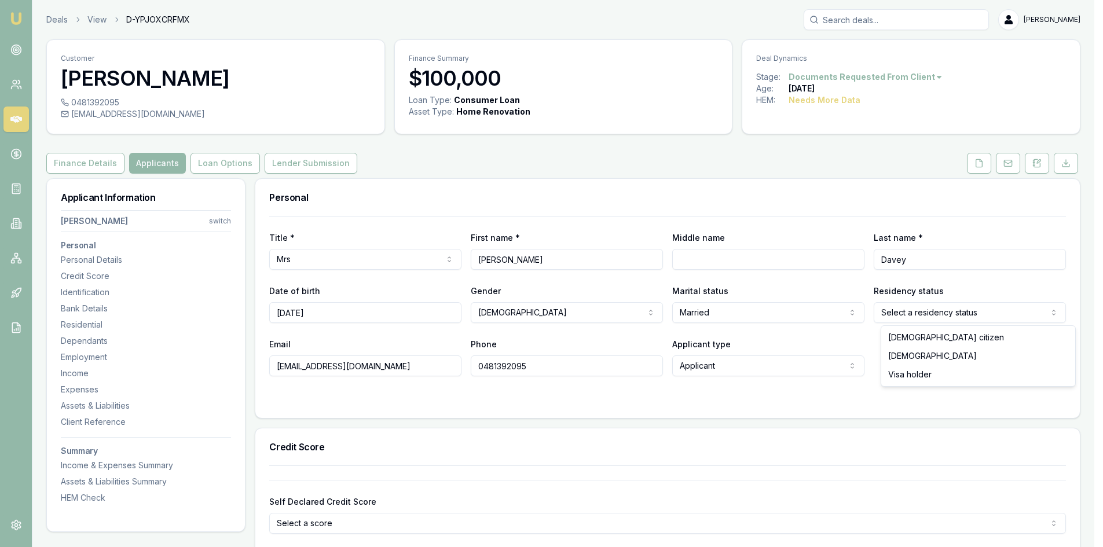
click at [917, 314] on html "Emu Broker Deals View D-YPJOXCRFMX Steven Nguyen Toggle Menu Customer Renee Dav…" at bounding box center [551, 273] width 1103 height 547
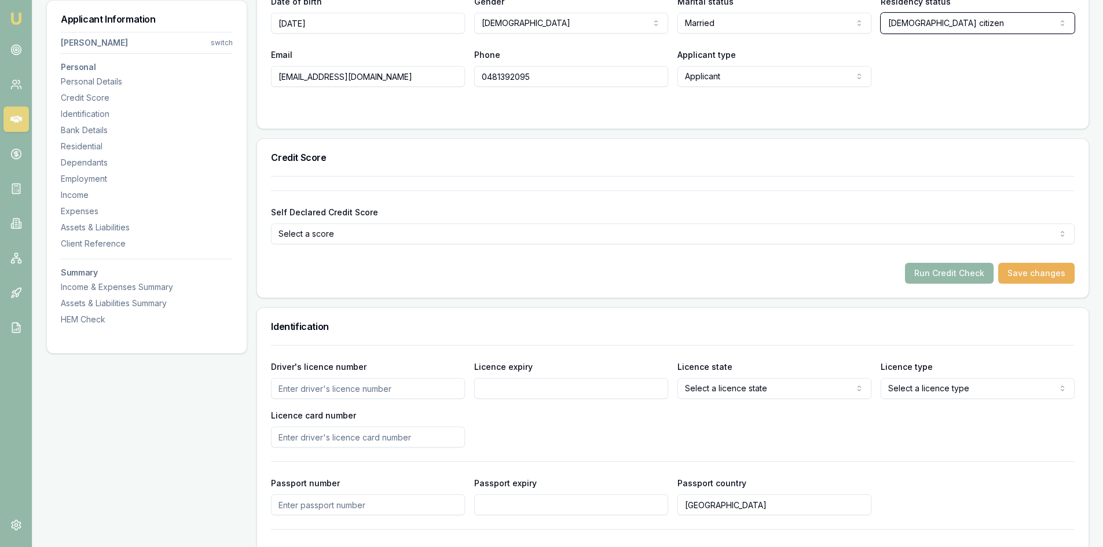
scroll to position [347, 0]
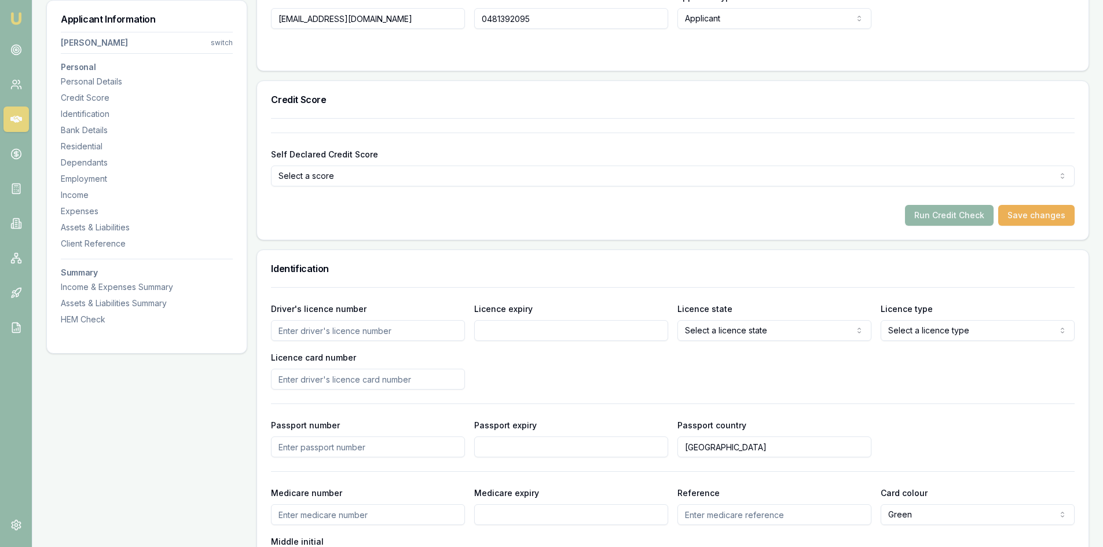
click at [326, 326] on input "Driver's licence number" at bounding box center [368, 330] width 194 height 21
type input "5422FG"
click at [502, 333] on input "Licence expiry" at bounding box center [571, 330] width 194 height 21
drag, startPoint x: 540, startPoint y: 332, endPoint x: 379, endPoint y: 332, distance: 161.5
click at [379, 332] on div "Driver's licence number 5422FG Licence expiry 08/11/1972 Licence state Select a…" at bounding box center [672, 346] width 803 height 88
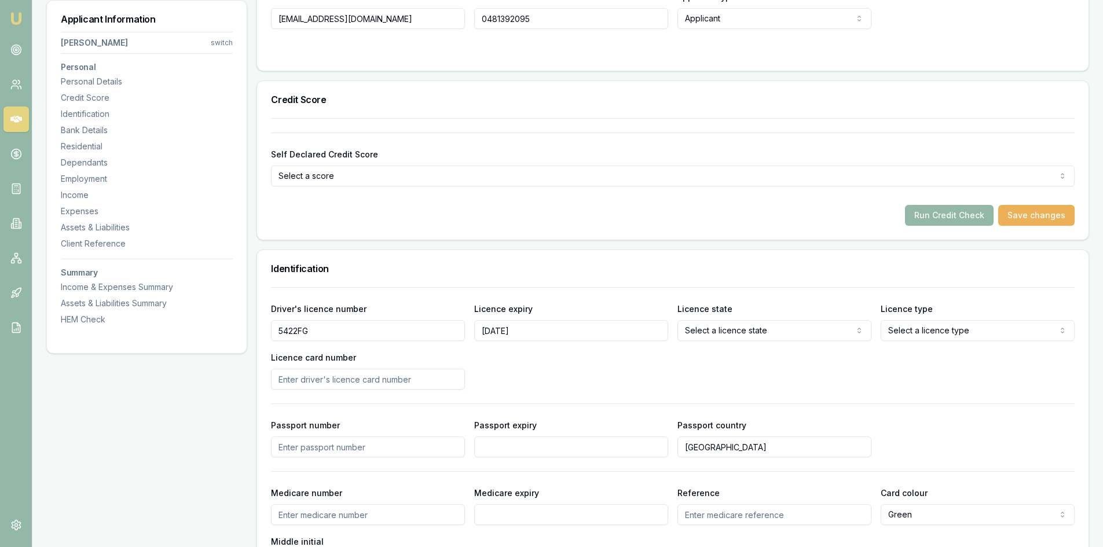
type input "07/12/2025"
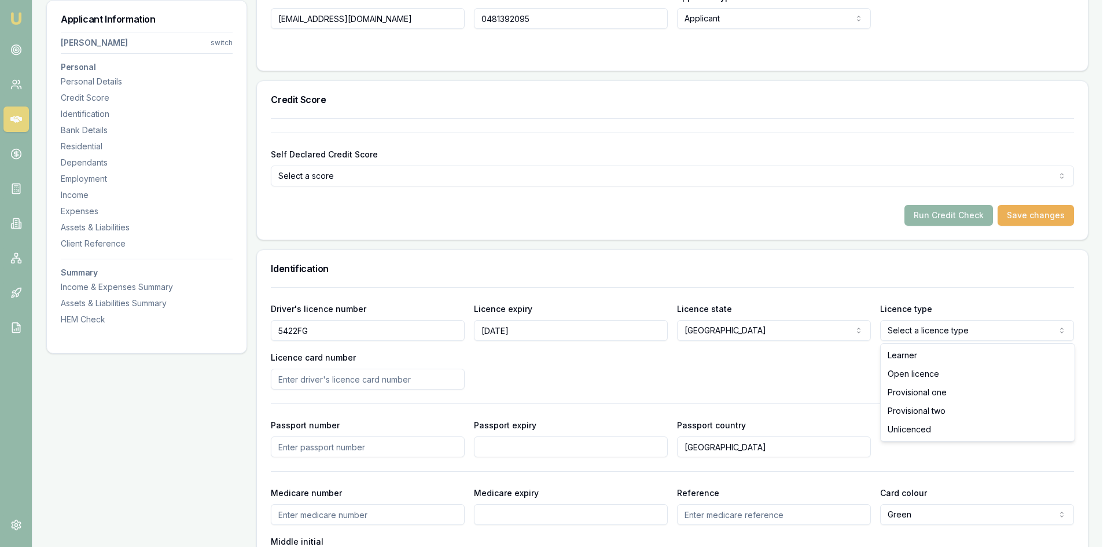
select select "OPEN_LICENCE"
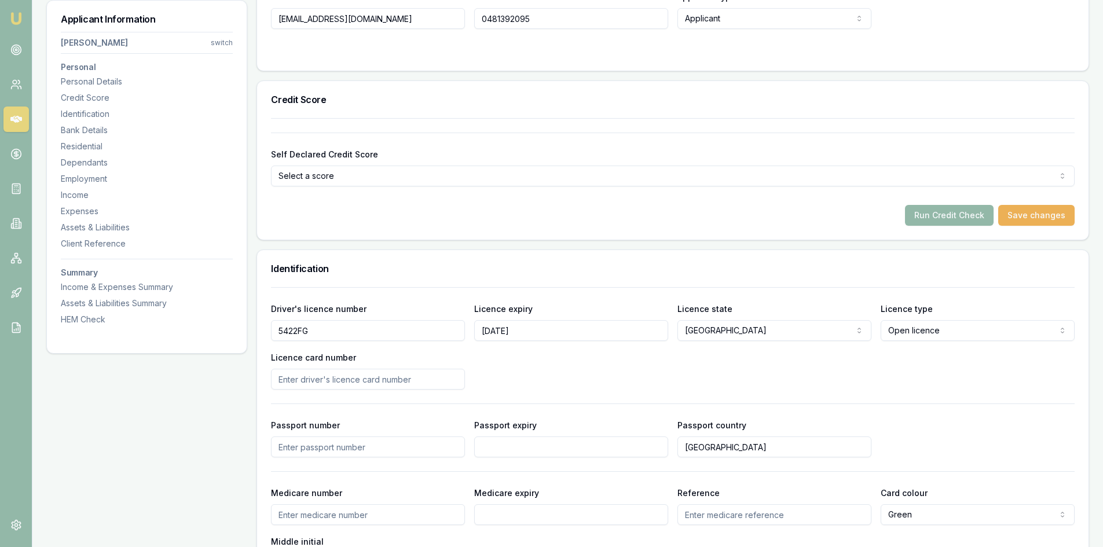
click at [337, 387] on input "Licence card number" at bounding box center [368, 379] width 194 height 21
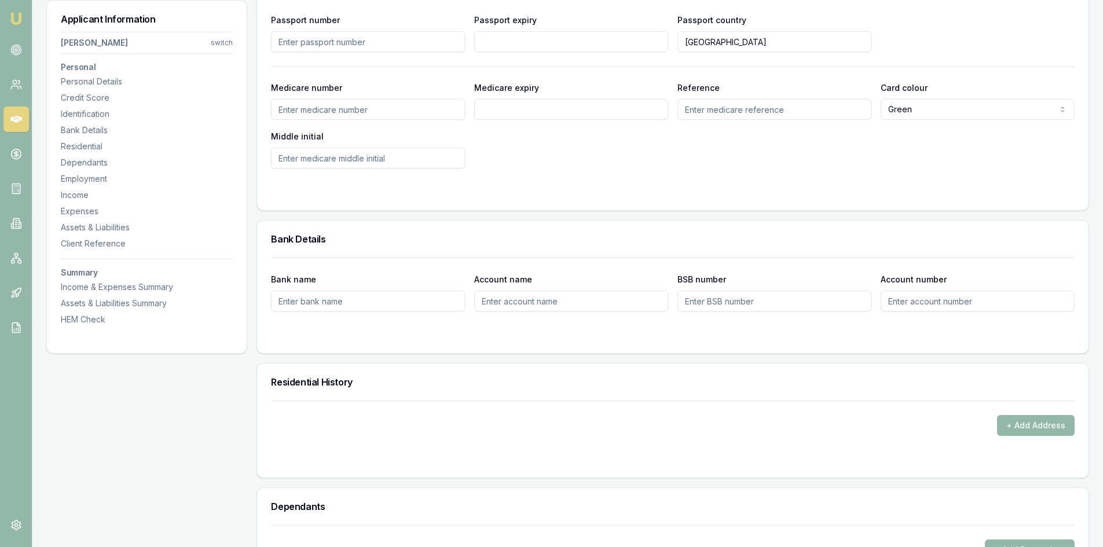
scroll to position [810, 0]
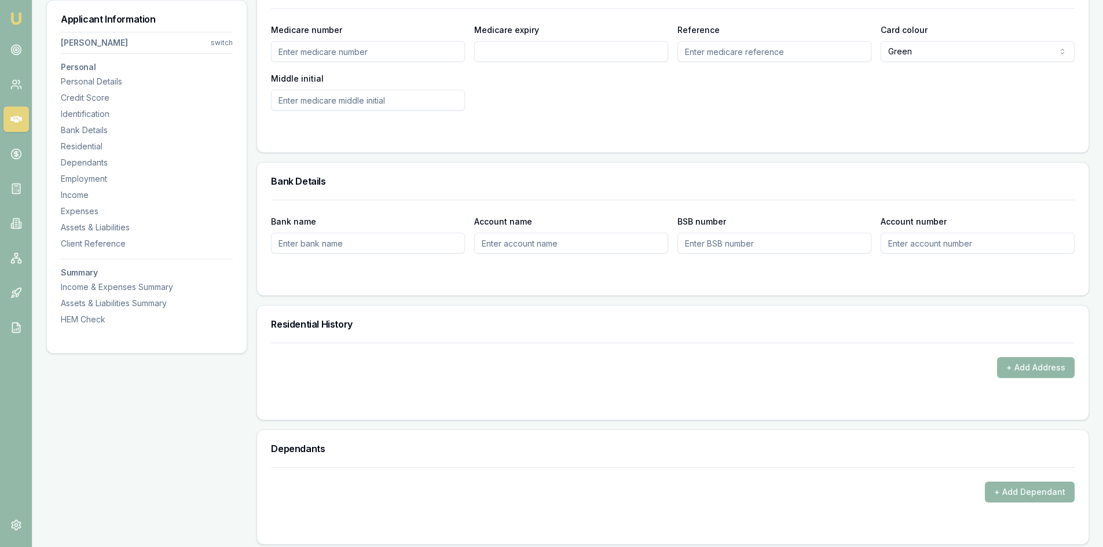
type input "2059998228"
click at [1012, 372] on button "+ Add Address" at bounding box center [1036, 367] width 78 height 21
click at [1033, 375] on button "+ Add Address" at bounding box center [1036, 367] width 78 height 21
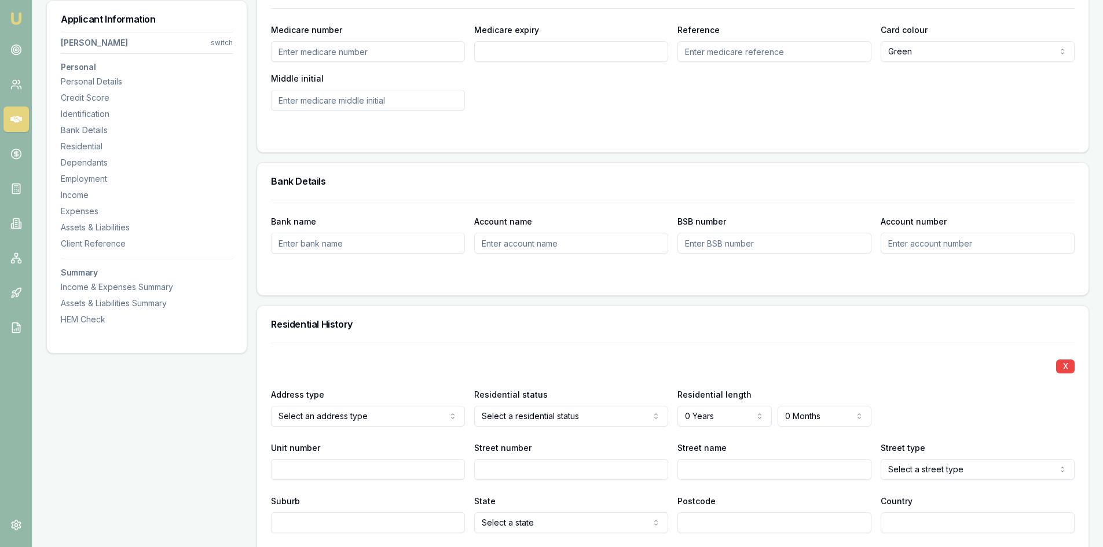
scroll to position [926, 0]
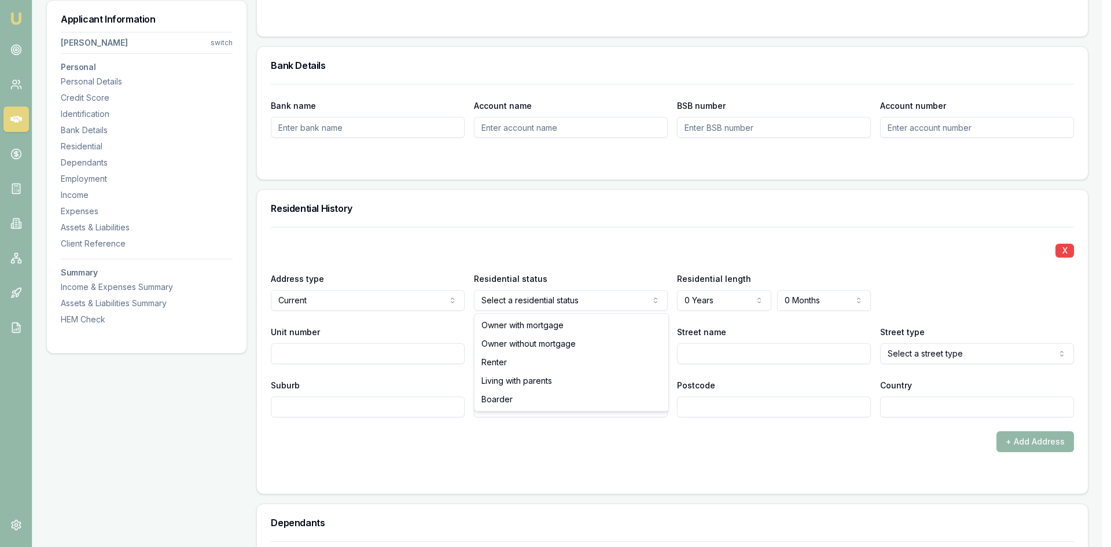
select select "RENTER"
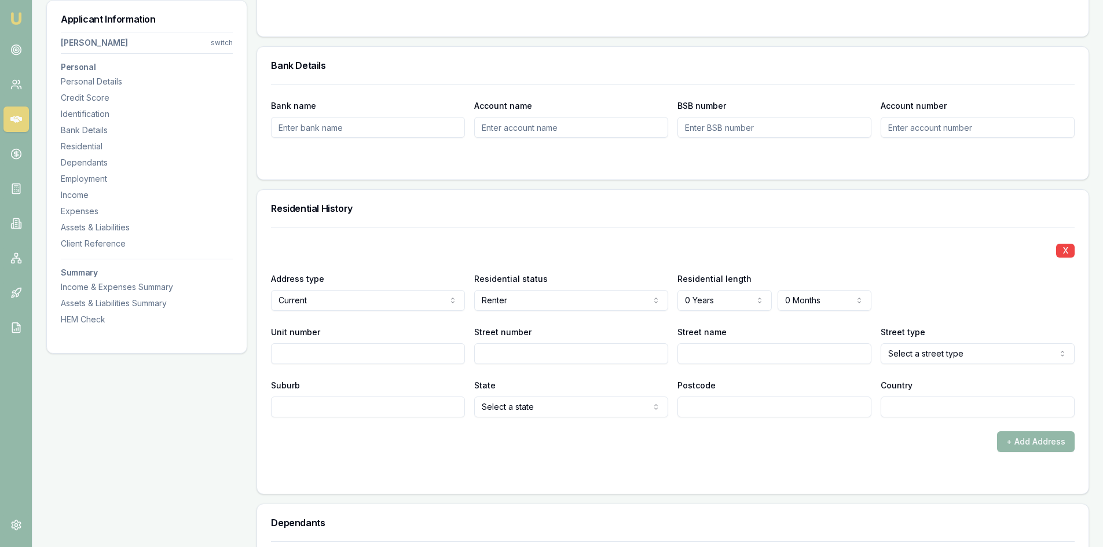
click at [569, 311] on div "X Address type Current Current Previous Residential status Renter Owner with mo…" at bounding box center [672, 322] width 803 height 190
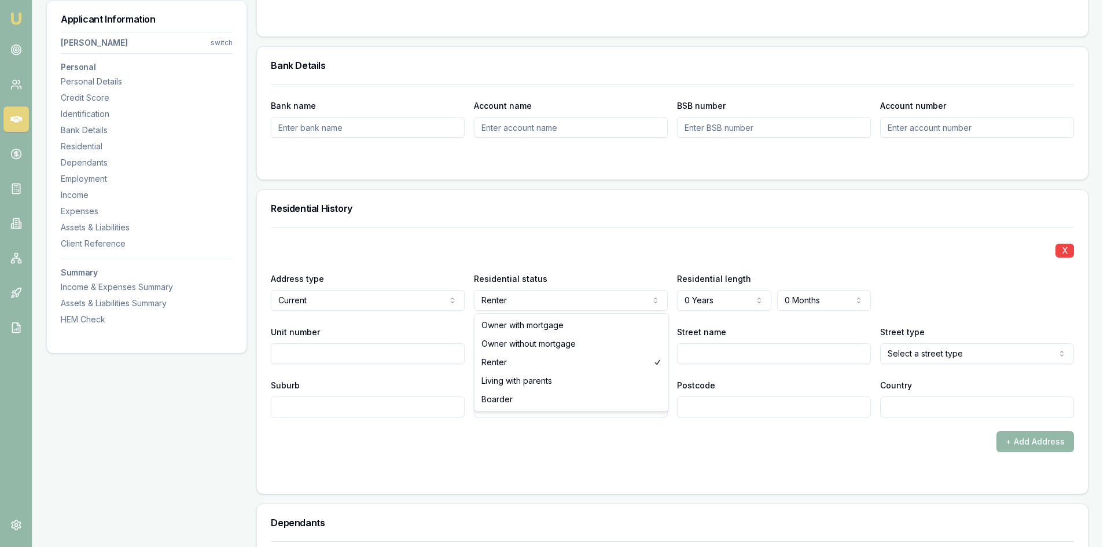
select select "BOARDER"
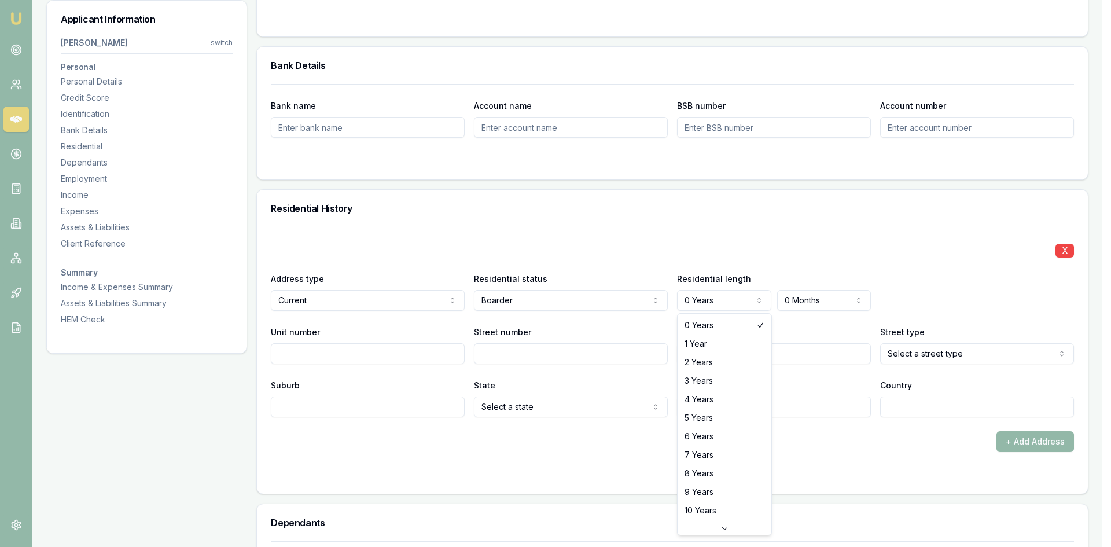
select select "4"
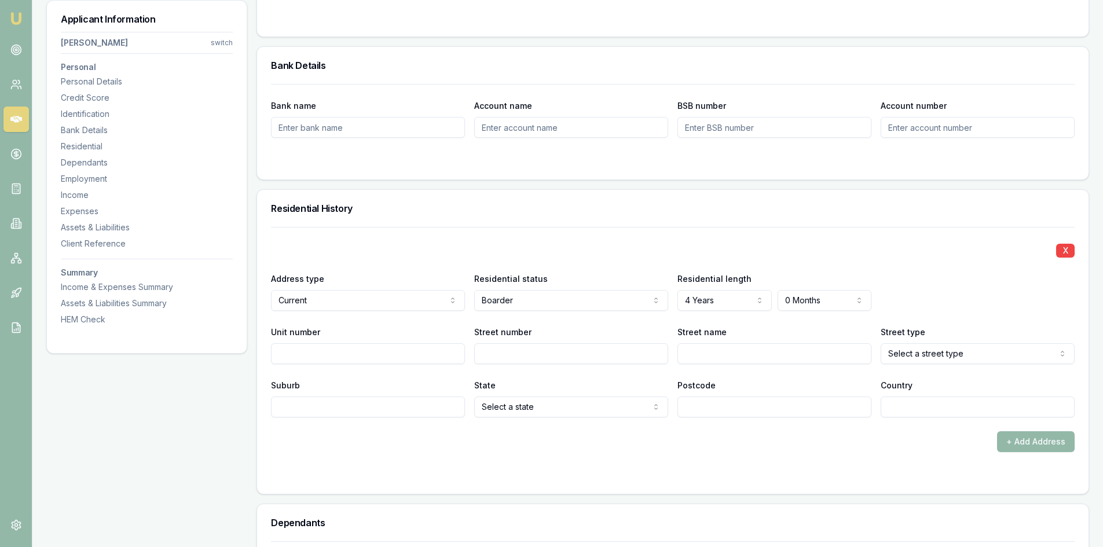
click at [513, 355] on input "Street number" at bounding box center [571, 353] width 194 height 21
type input "68"
click at [768, 357] on input "Street name" at bounding box center [774, 353] width 194 height 21
type input "c"
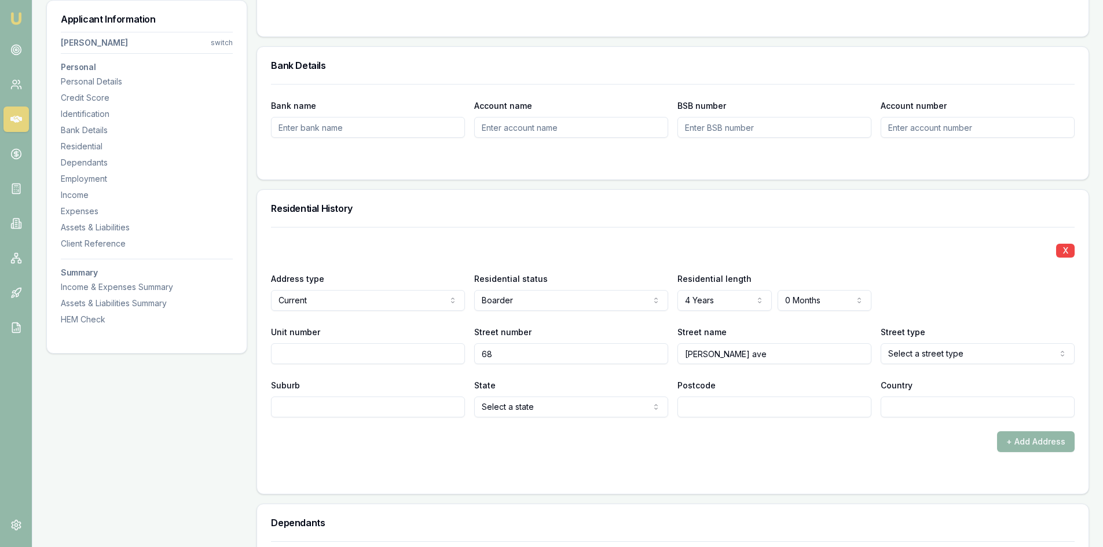
type input "Callan ave"
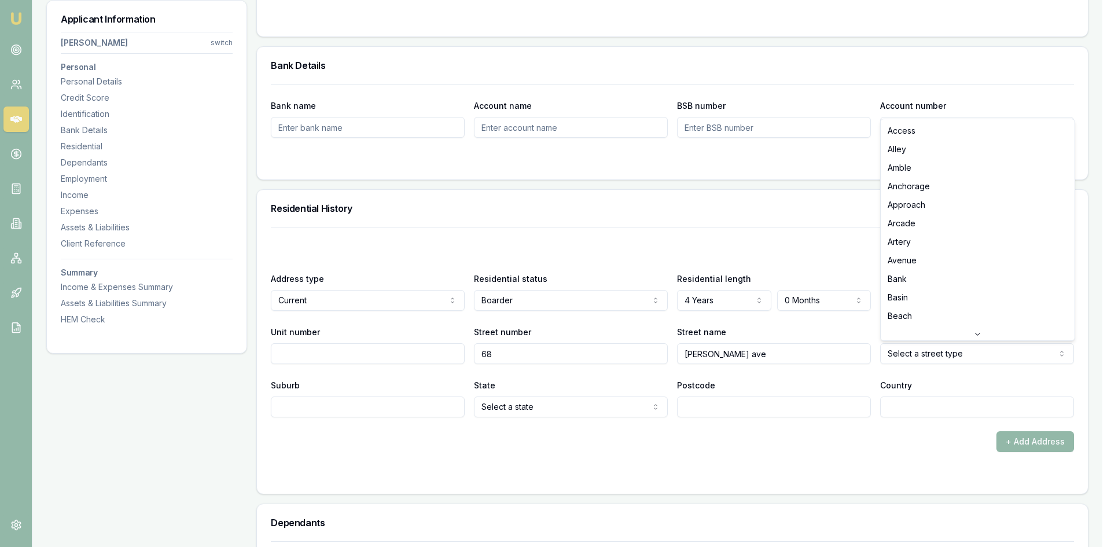
select select "Avenue"
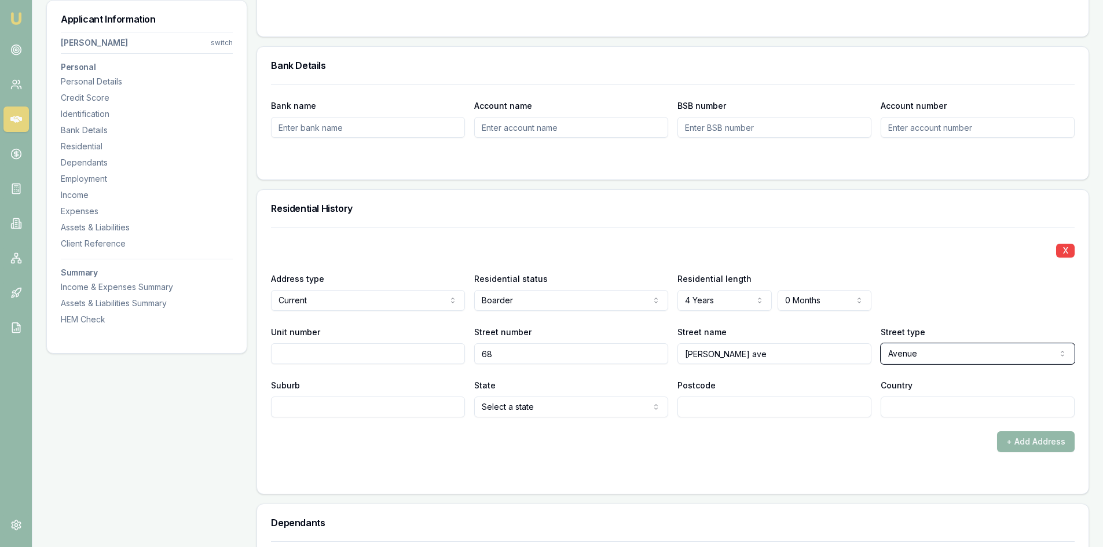
scroll to position [984, 0]
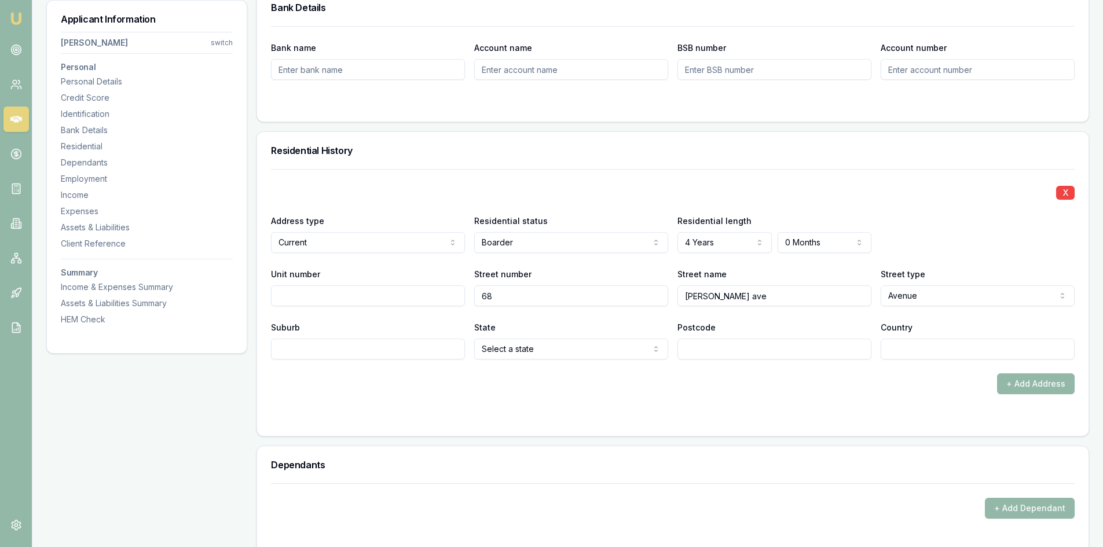
click at [754, 292] on input "Callan ave" at bounding box center [774, 295] width 194 height 21
type input "Callan"
click at [380, 351] on input "Suburb" at bounding box center [368, 349] width 194 height 21
type input "Maryland"
click at [714, 350] on input "Postcode" at bounding box center [774, 349] width 194 height 21
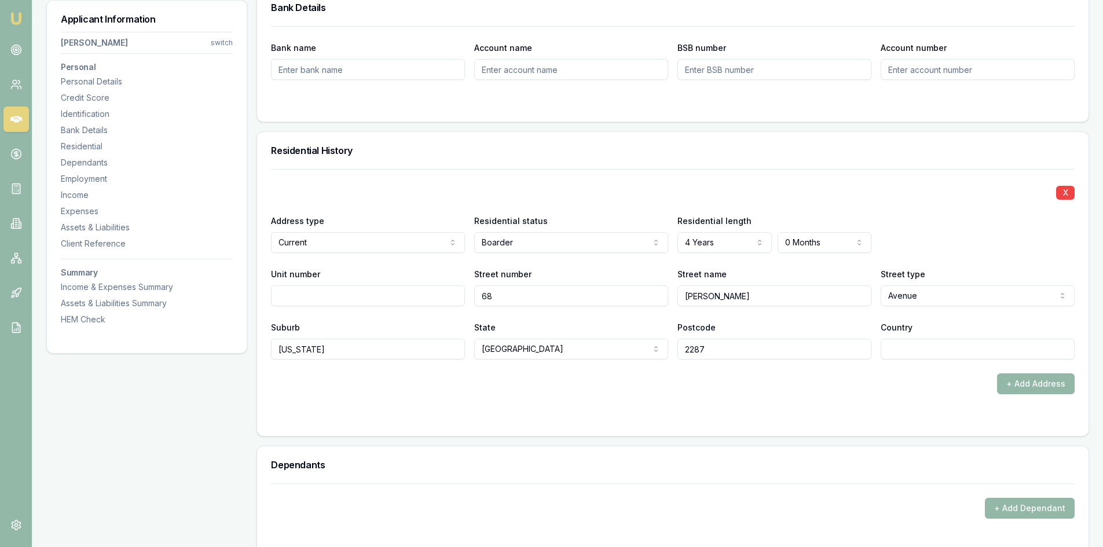
type input "2287"
click at [950, 353] on input "Country" at bounding box center [977, 349] width 194 height 21
type input "au"
click at [864, 405] on form "X Address type Current Current Previous Residential status Boarder Owner with m…" at bounding box center [672, 295] width 803 height 253
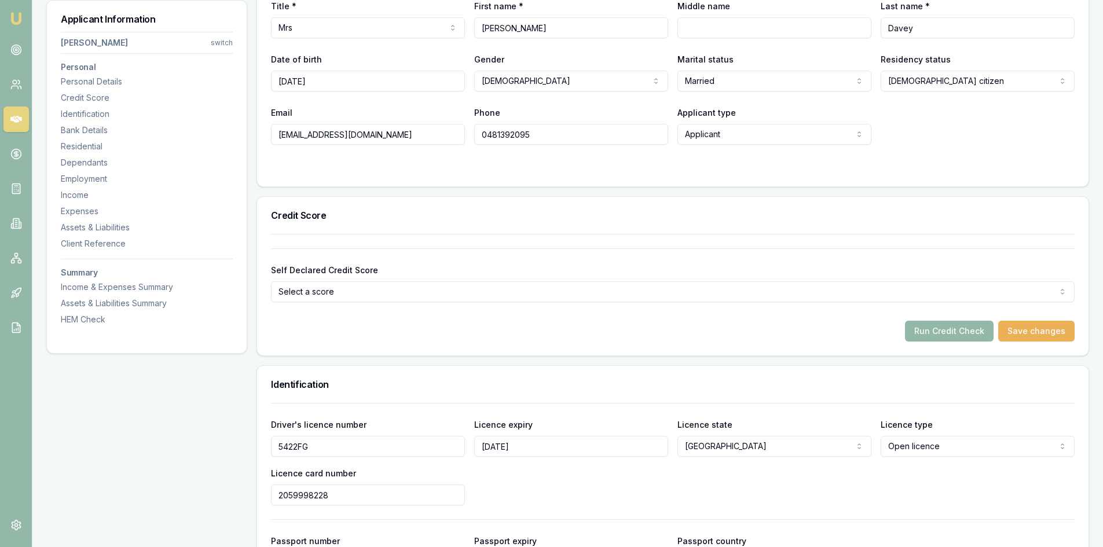
scroll to position [405, 0]
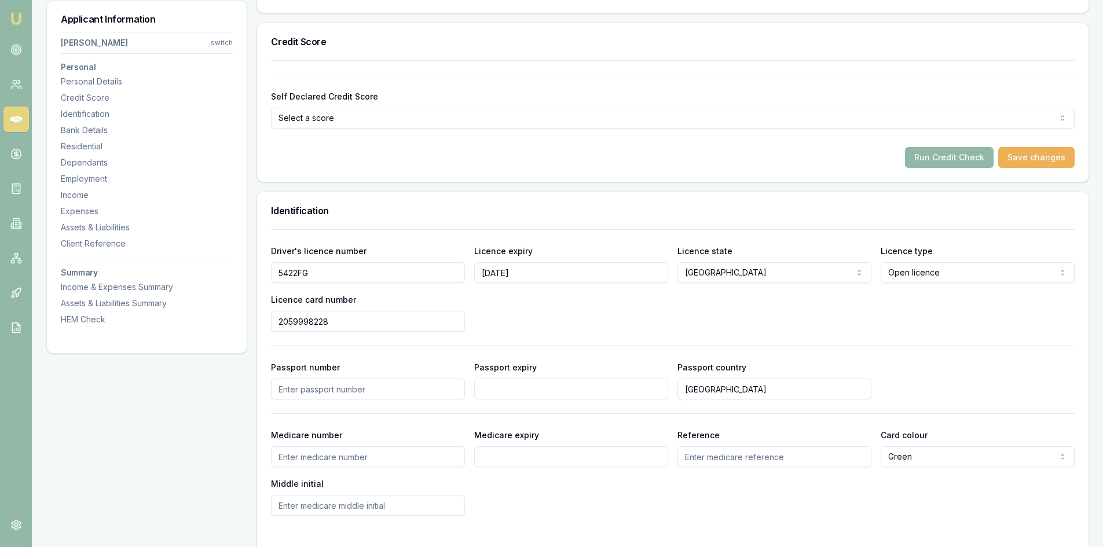
click at [949, 157] on button "Run Credit Check" at bounding box center [949, 157] width 89 height 21
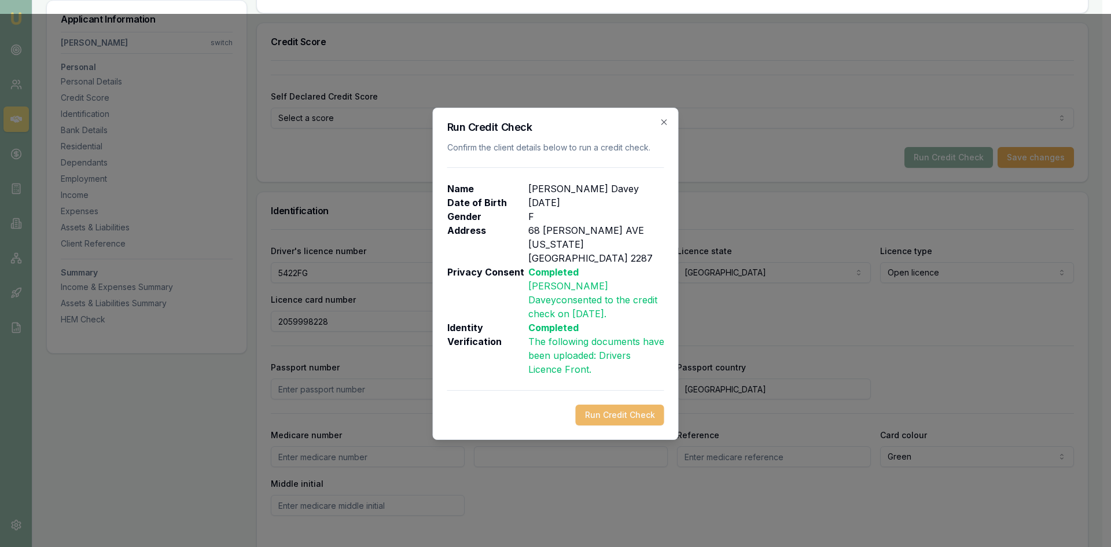
click at [608, 406] on button "Run Credit Check" at bounding box center [620, 415] width 89 height 21
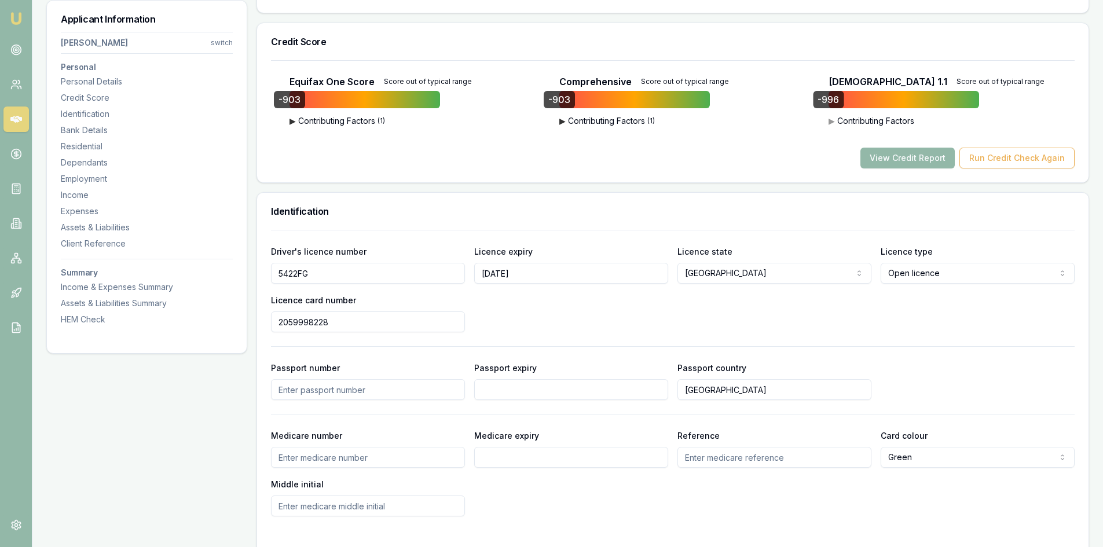
scroll to position [347, 0]
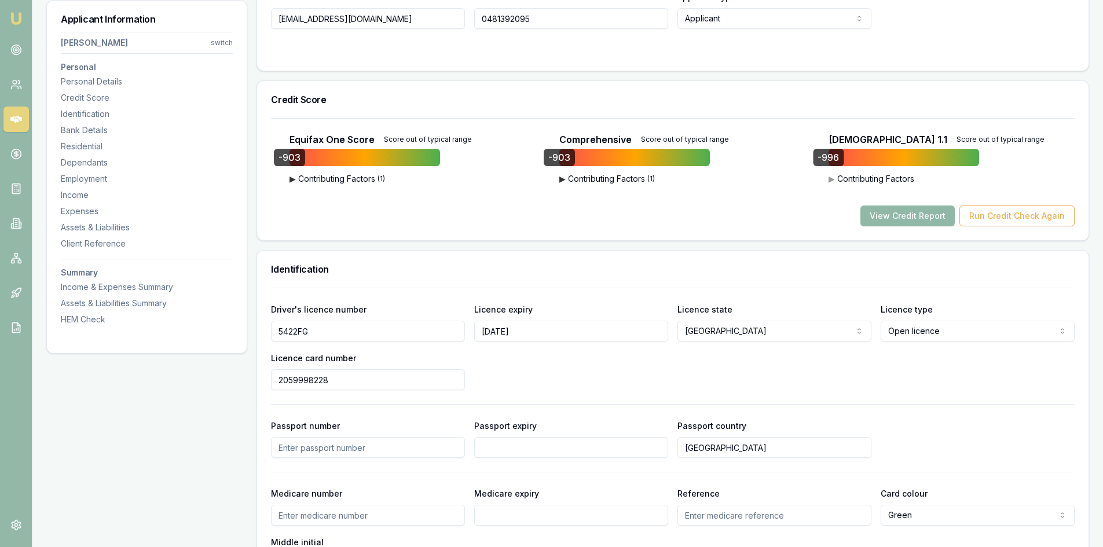
click at [912, 214] on button "View Credit Report" at bounding box center [907, 215] width 94 height 21
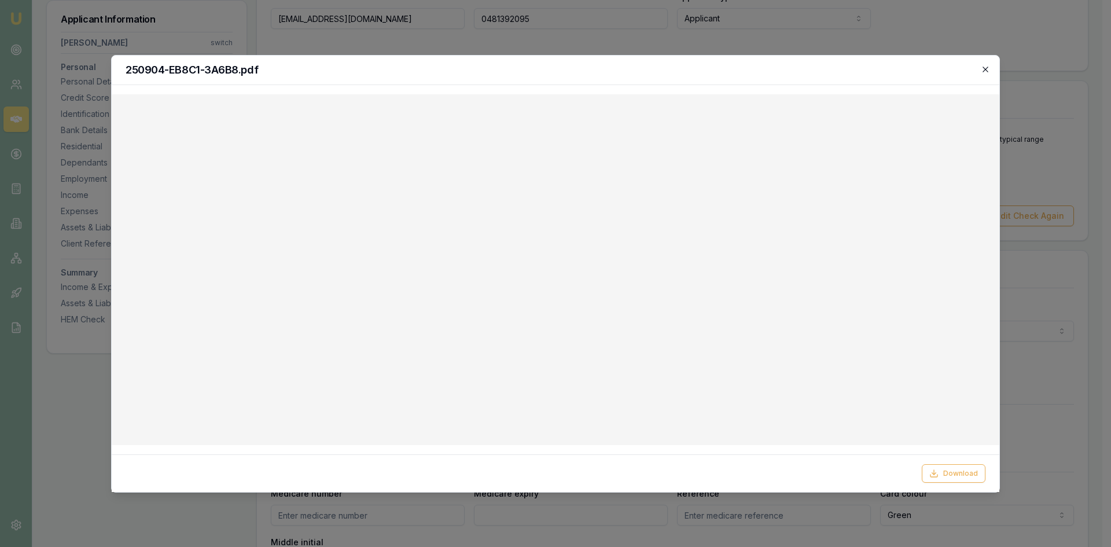
click at [987, 68] on icon "button" at bounding box center [985, 69] width 5 height 5
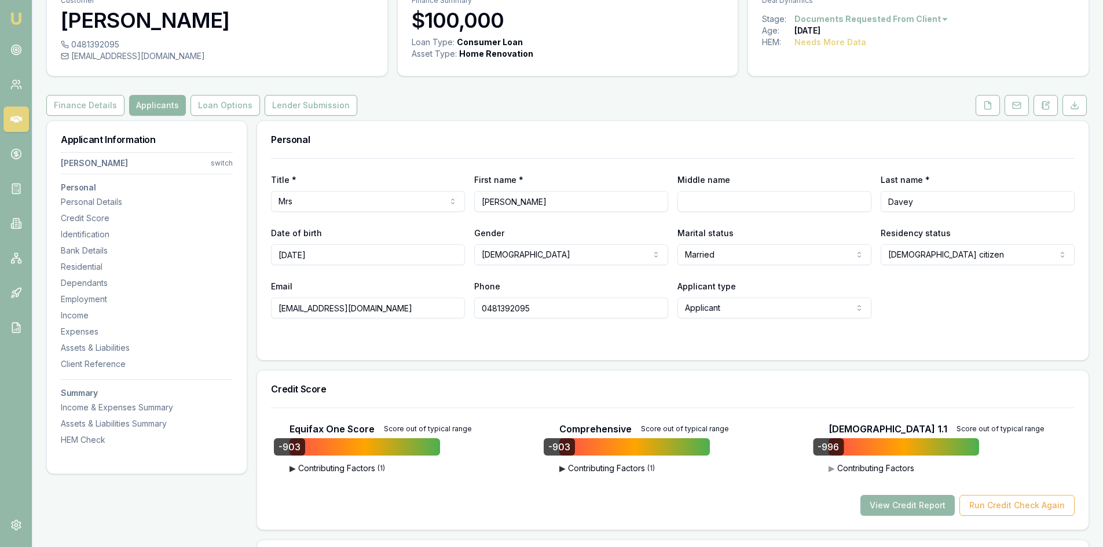
scroll to position [0, 0]
